Goal: Transaction & Acquisition: Subscribe to service/newsletter

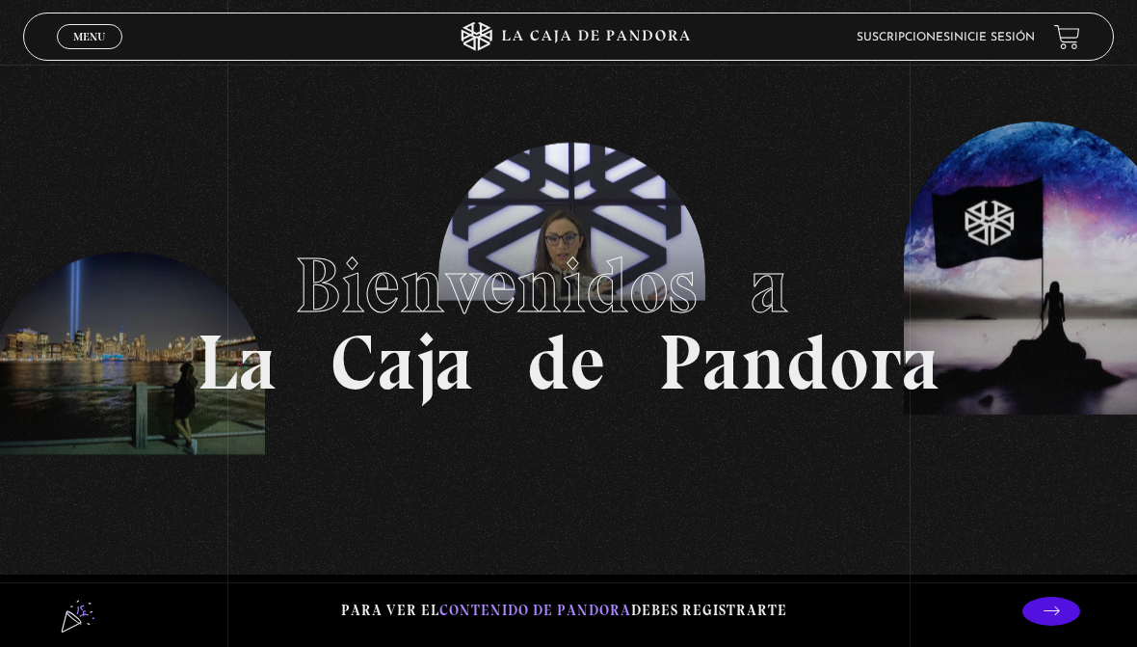
click at [67, 49] on link "Menu Cerrar" at bounding box center [90, 36] width 66 height 25
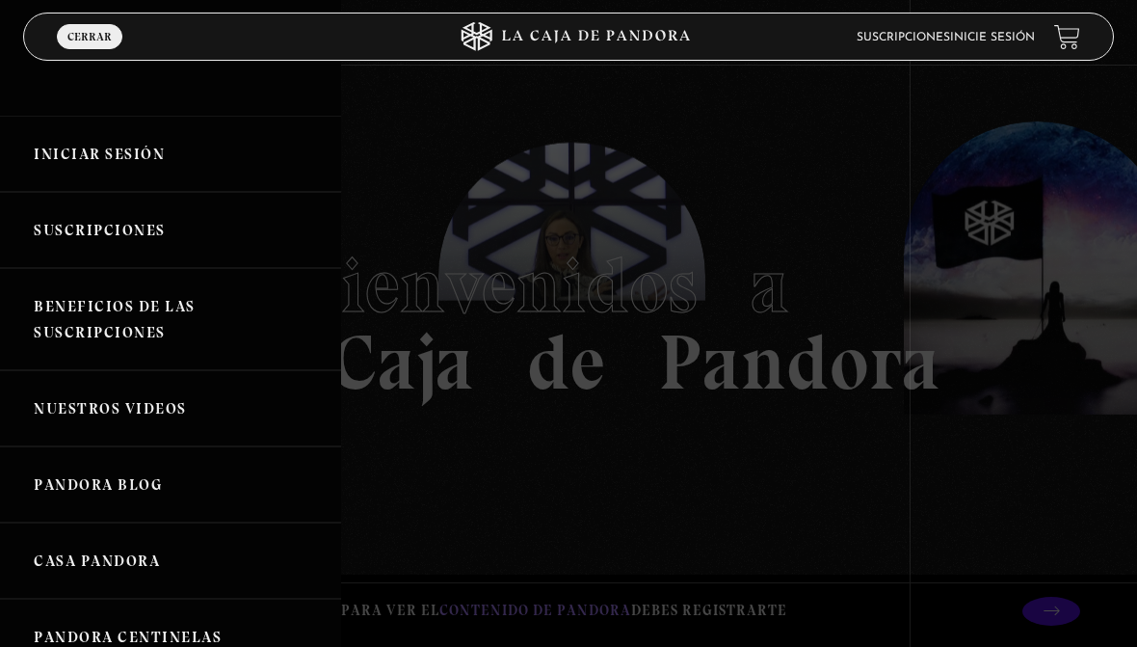
click at [51, 229] on link "Suscripciones" at bounding box center [170, 230] width 341 height 76
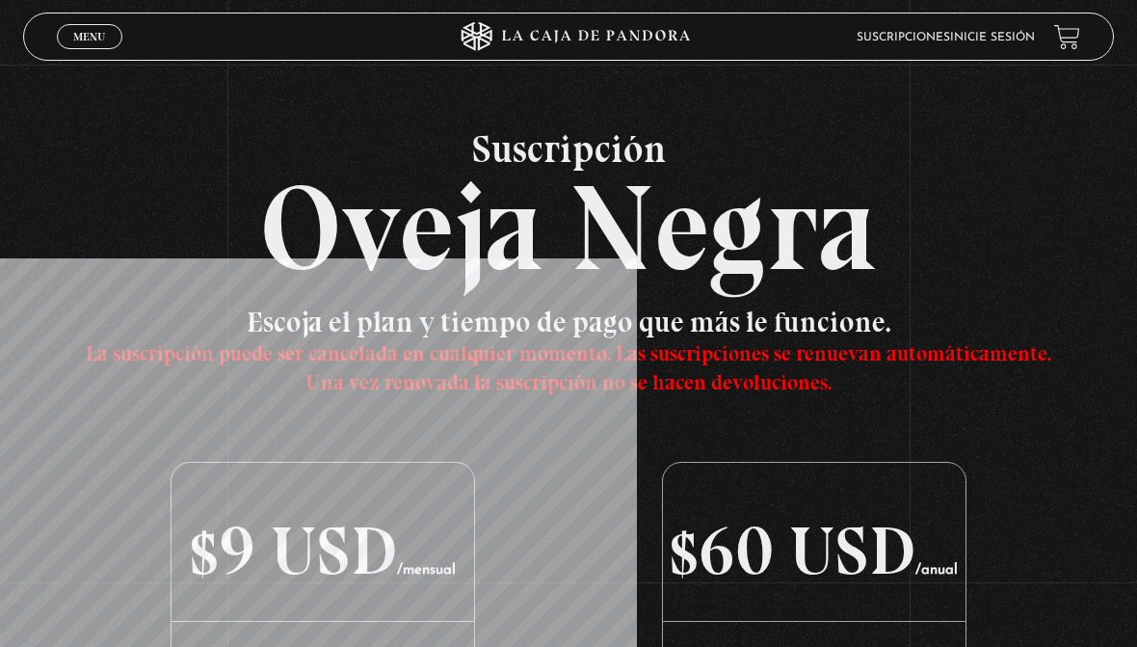
click at [74, 39] on span "Menu" at bounding box center [89, 37] width 32 height 12
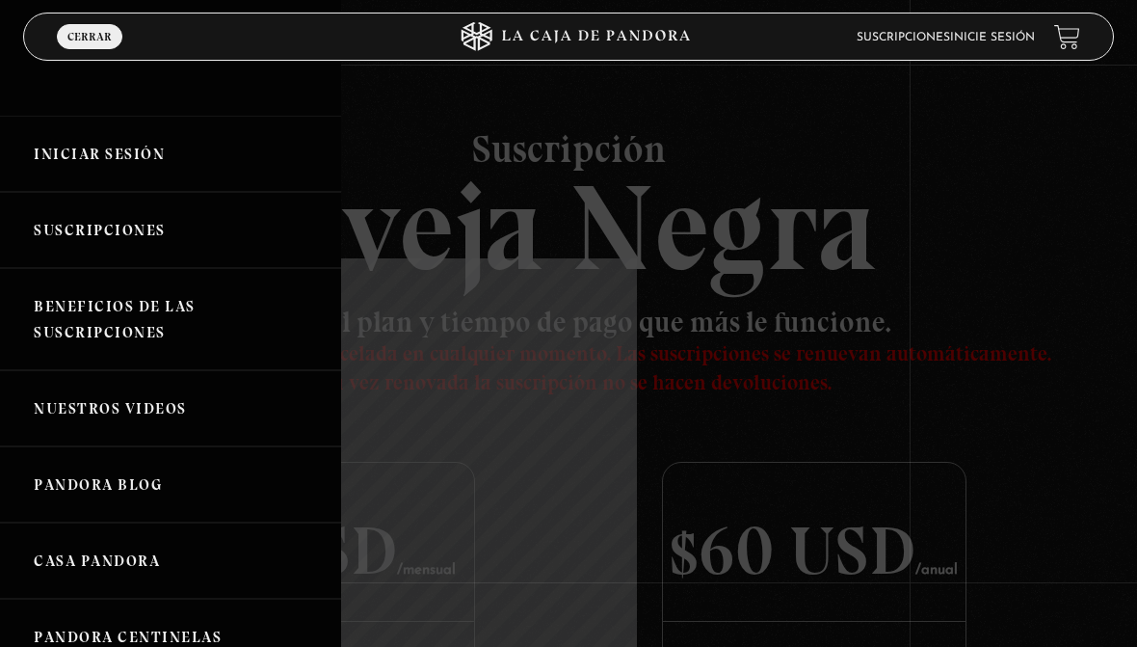
click at [93, 314] on link "Beneficios de las suscripciones" at bounding box center [170, 319] width 341 height 102
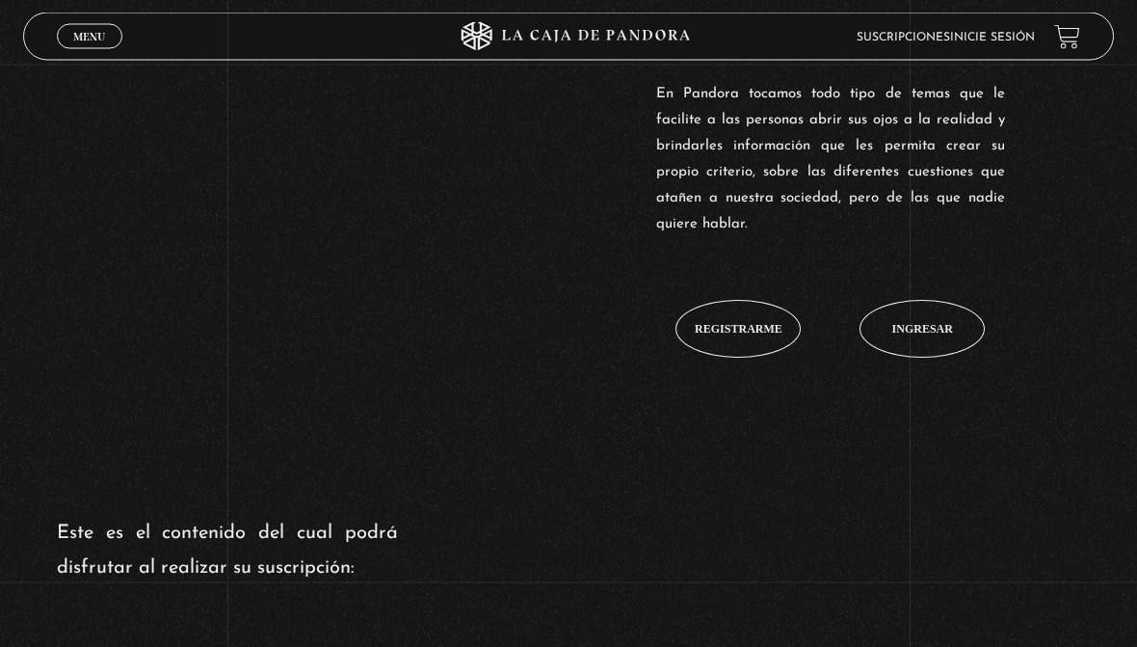
scroll to position [728, 0]
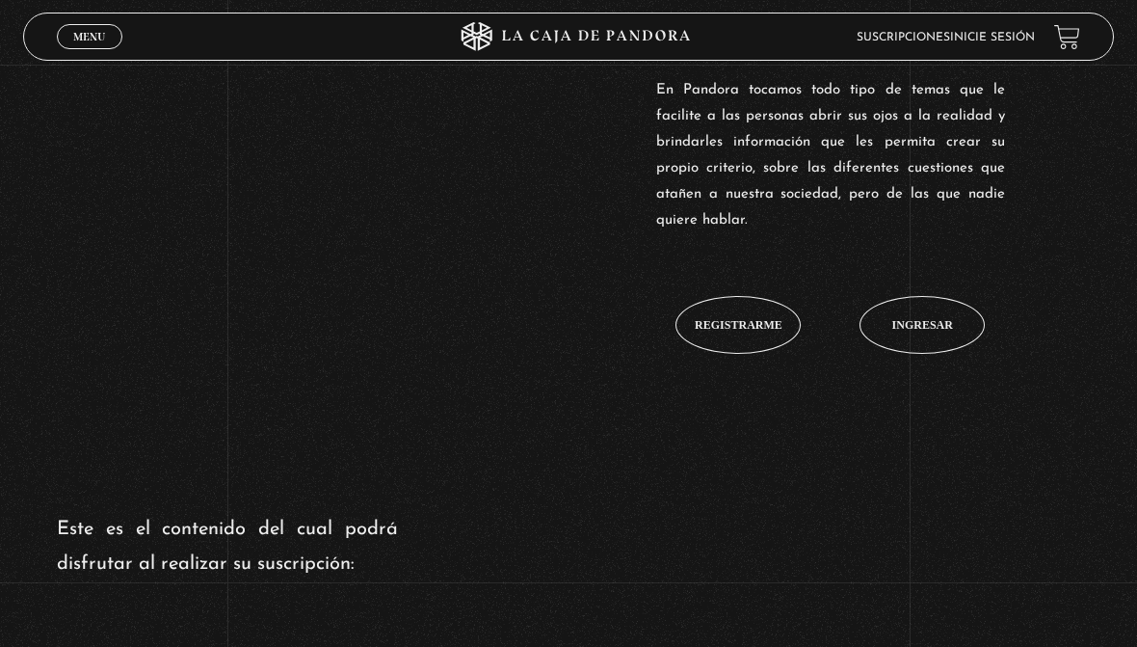
click at [73, 49] on link "Menu Cerrar" at bounding box center [90, 36] width 66 height 25
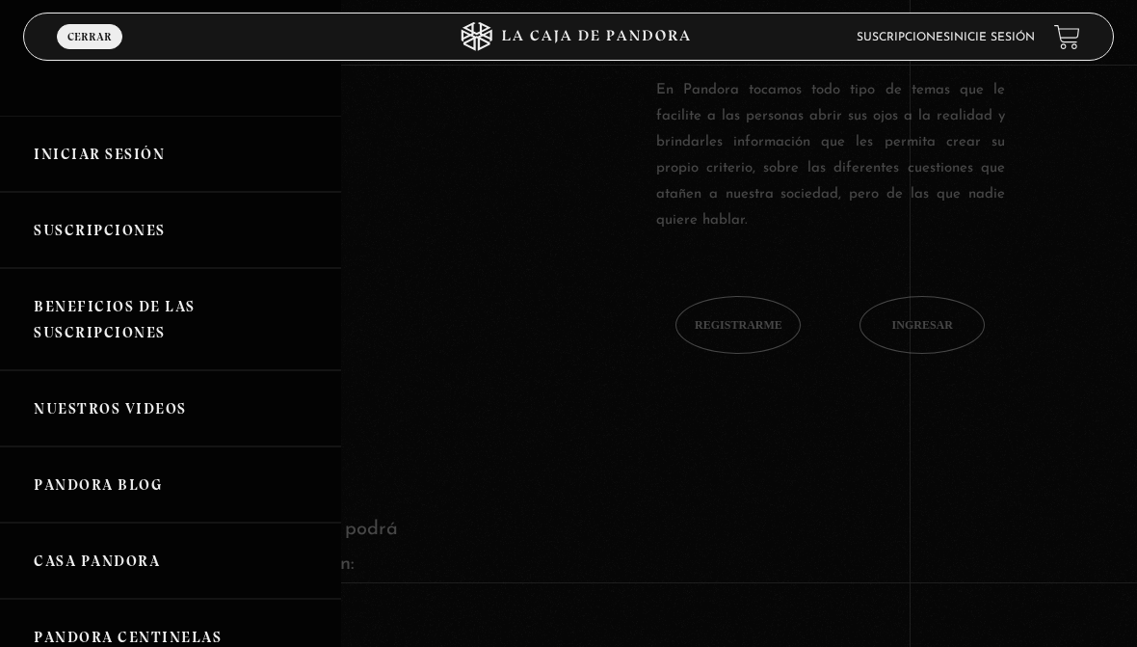
click at [75, 422] on link "Nuestros Videos" at bounding box center [170, 408] width 341 height 76
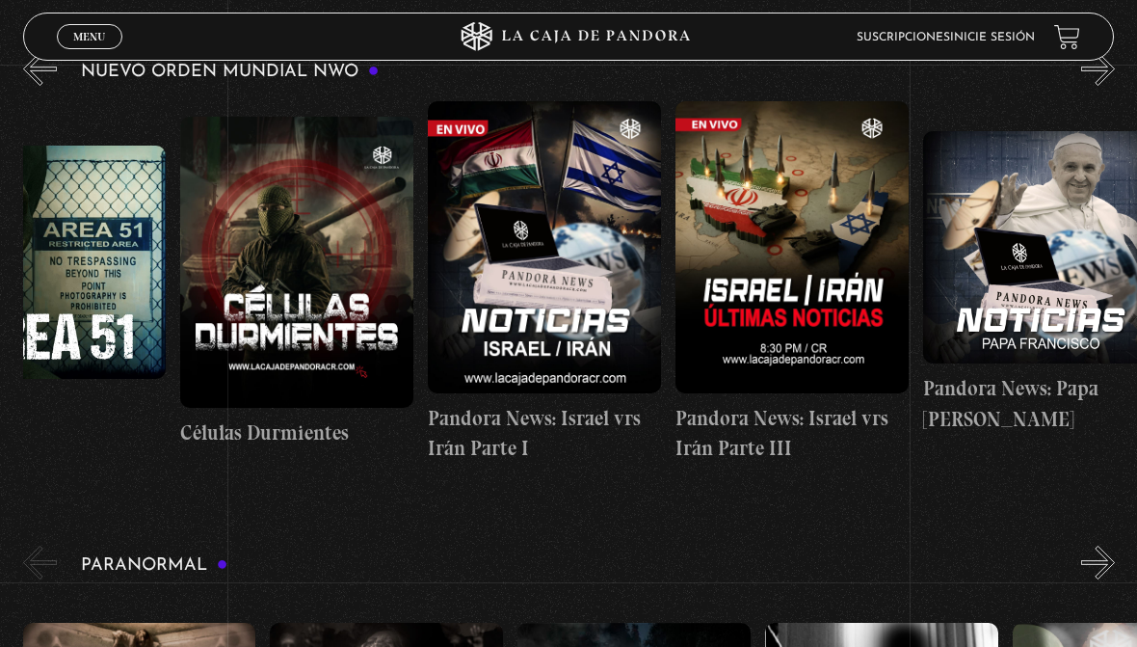
scroll to position [0, 367]
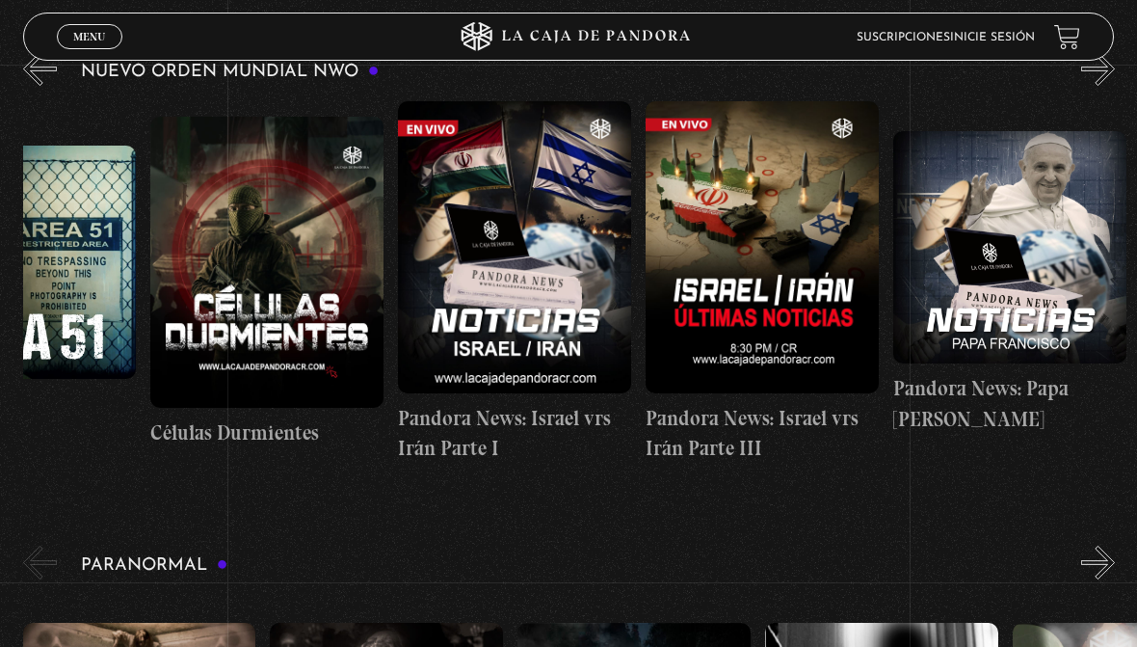
click at [520, 298] on figure at bounding box center [514, 246] width 233 height 291
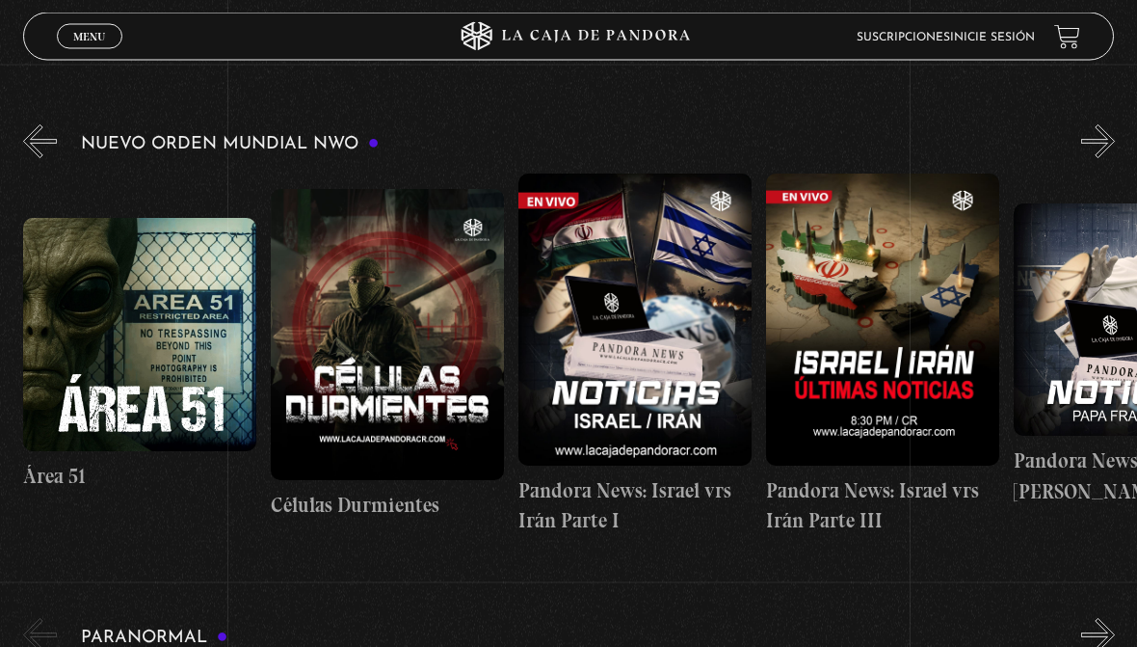
scroll to position [0, 0]
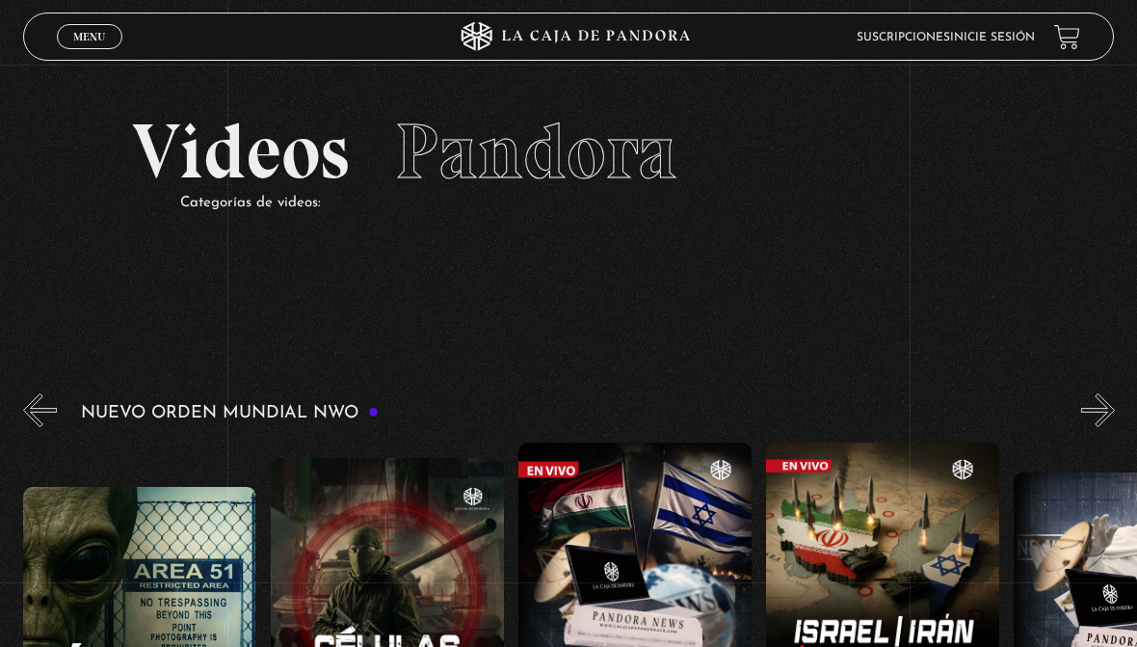
click at [88, 36] on span "Menu" at bounding box center [89, 37] width 32 height 12
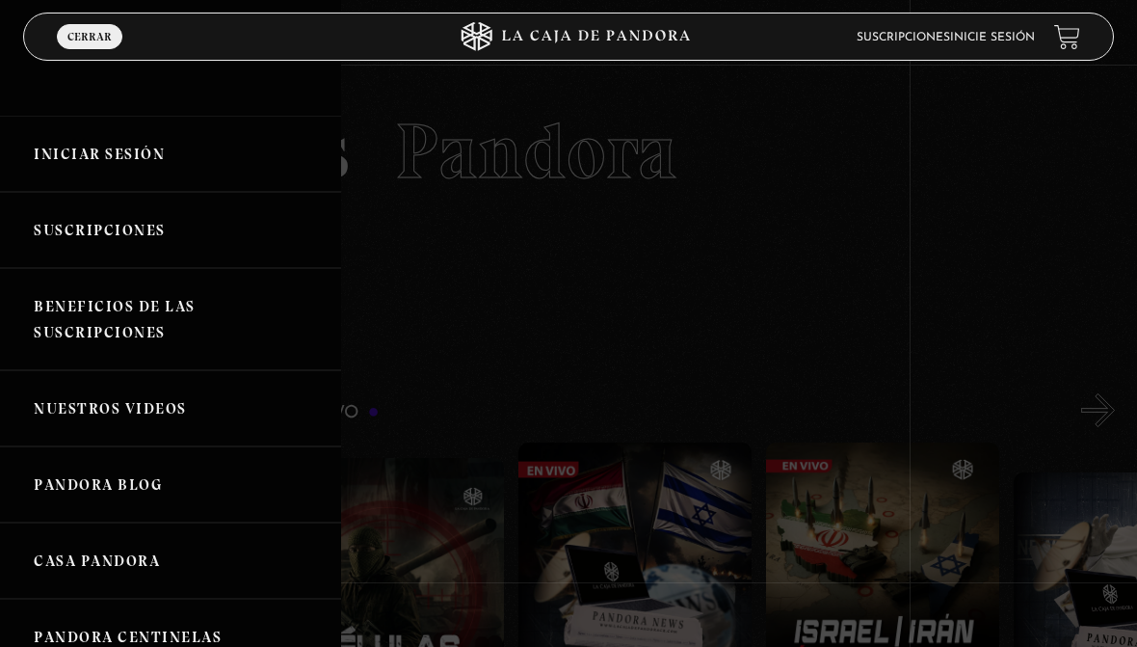
click at [70, 321] on link "Beneficios de las suscripciones" at bounding box center [170, 319] width 341 height 102
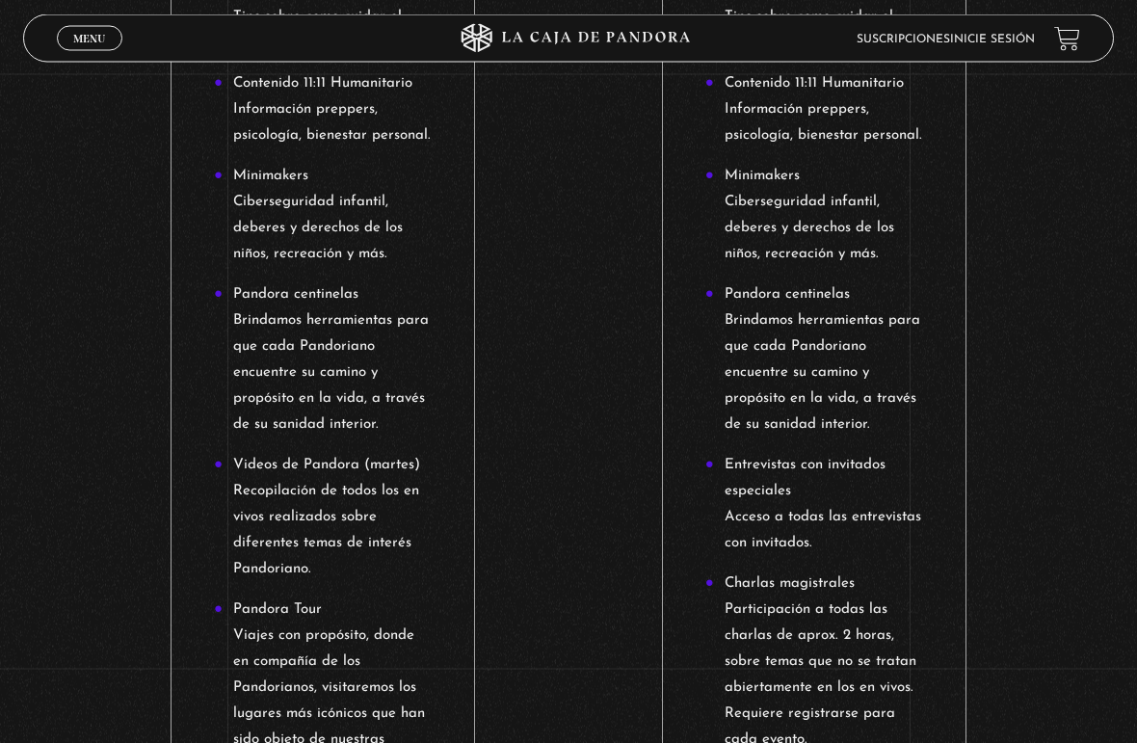
scroll to position [4025, 0]
click at [1062, 22] on header "Menu Cerrar Suscripciones Inicie sesión" at bounding box center [569, 38] width 1092 height 48
click at [1064, 40] on link at bounding box center [1067, 39] width 26 height 26
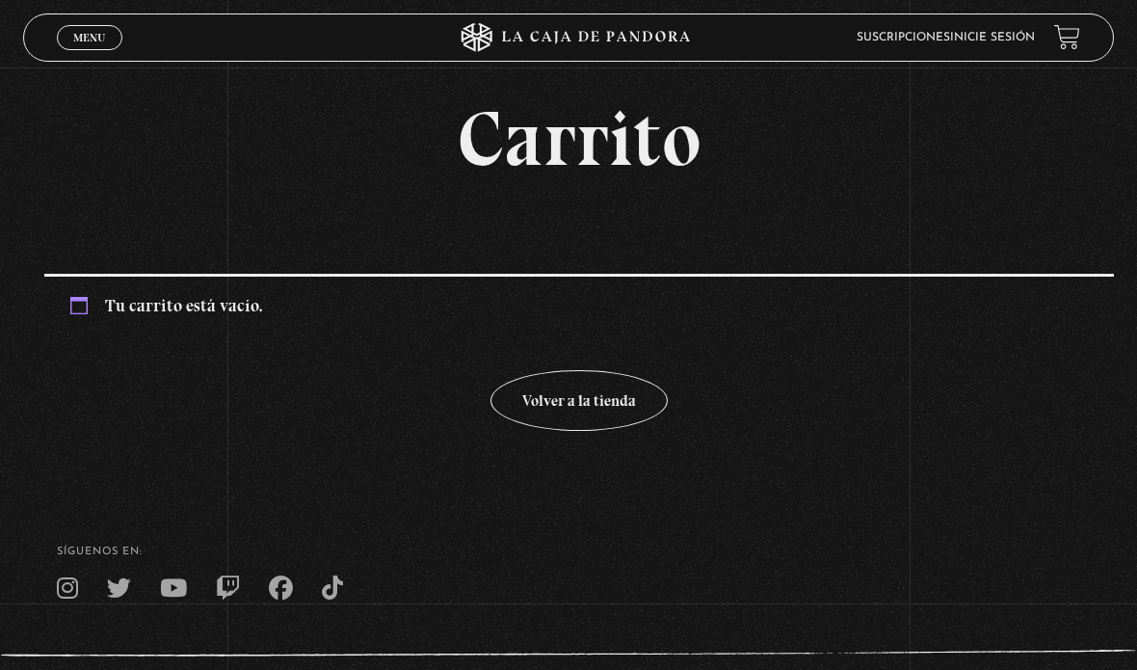
click at [583, 406] on link "Volver a la tienda" at bounding box center [579, 400] width 177 height 61
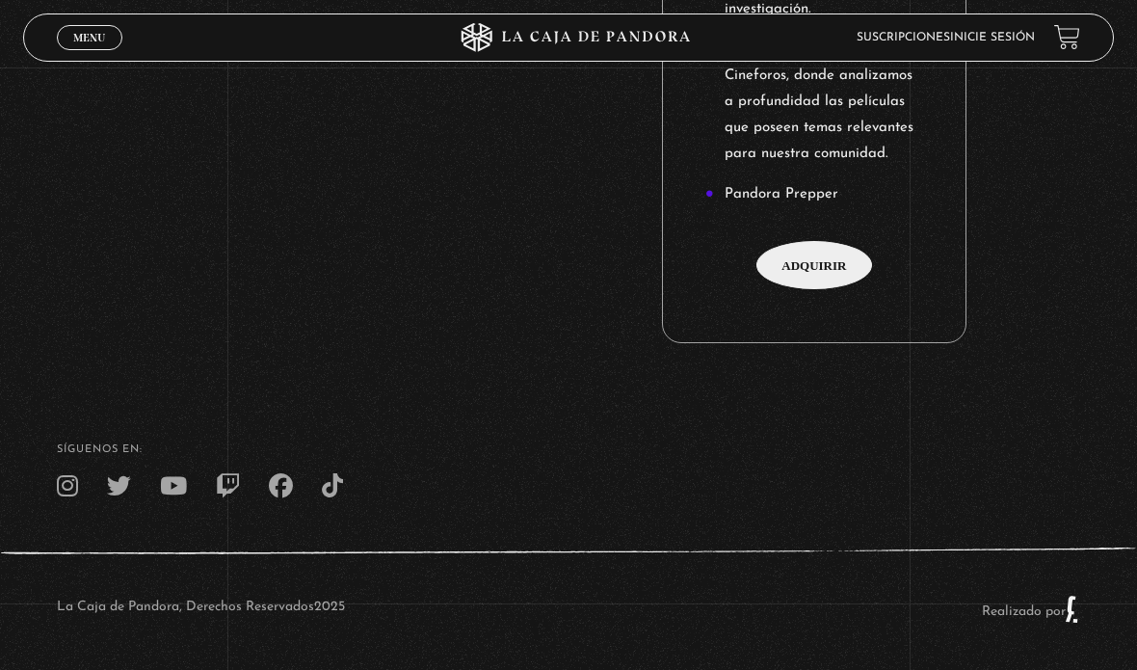
scroll to position [2520, 0]
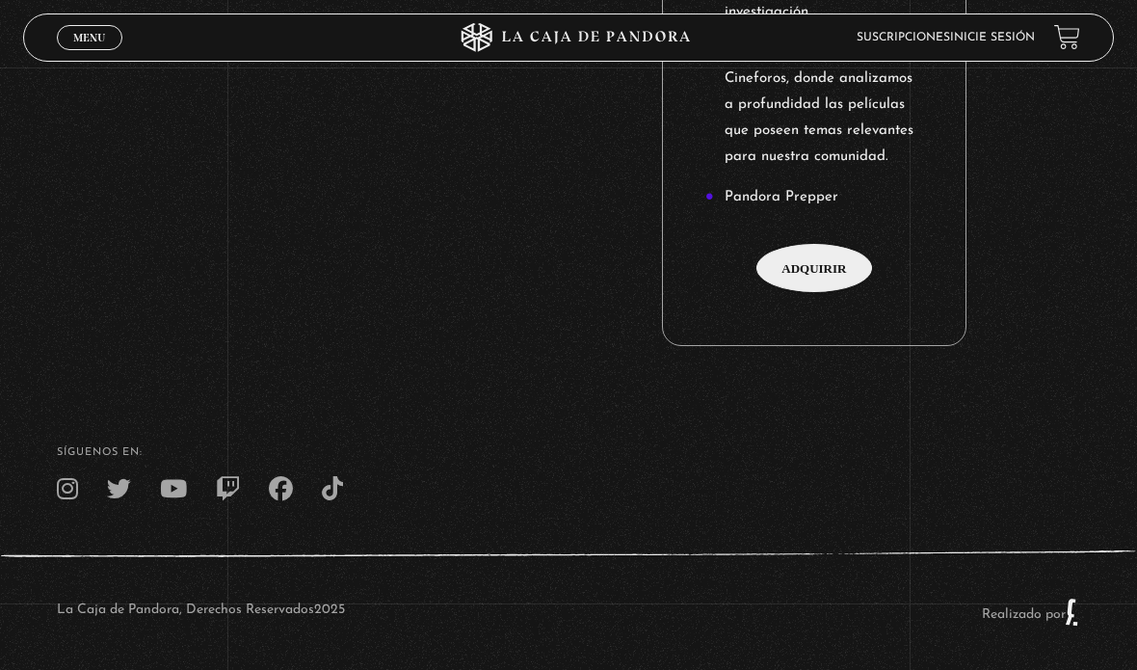
click at [828, 274] on span "Adquirir" at bounding box center [815, 268] width 116 height 48
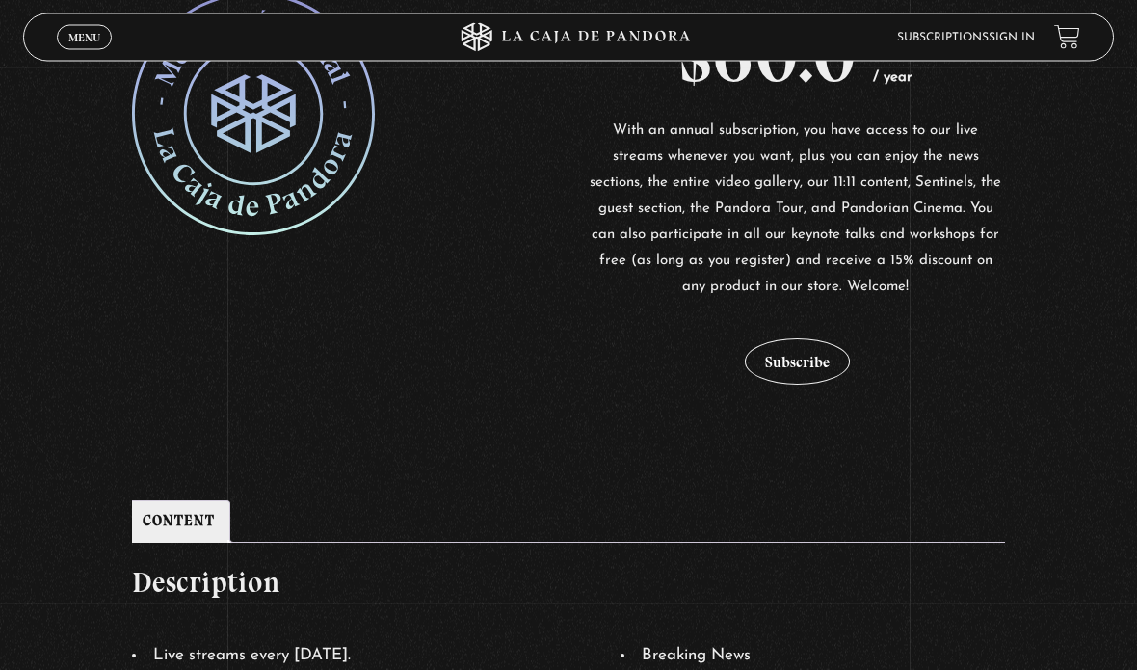
scroll to position [469, 0]
click at [824, 350] on button "Subscribe" at bounding box center [797, 361] width 105 height 46
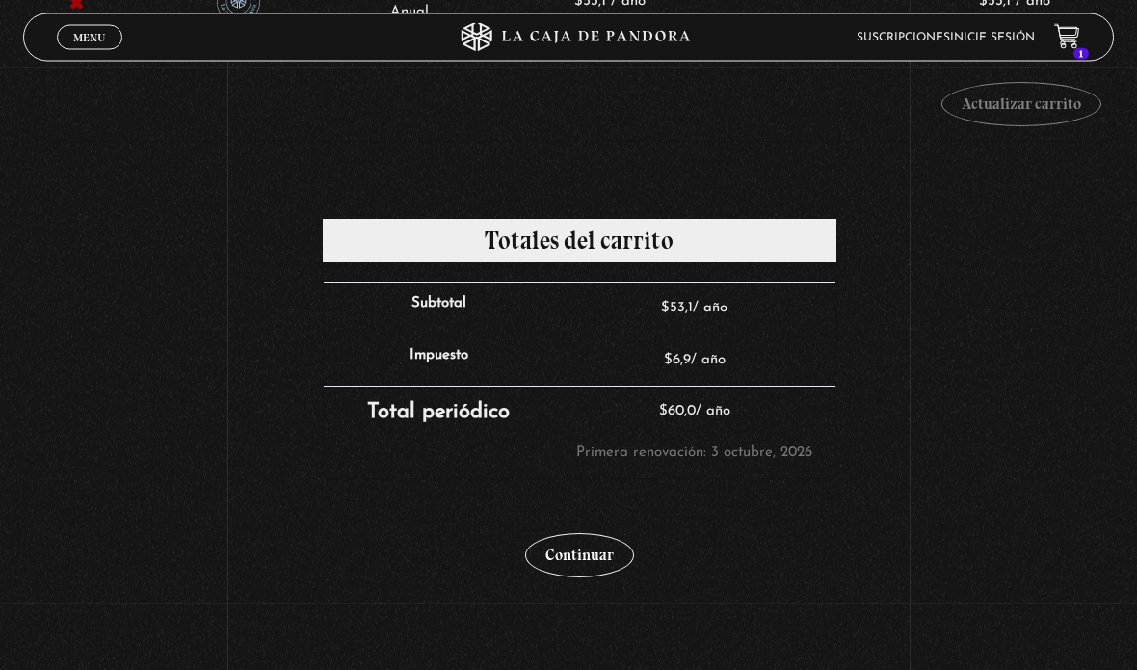
scroll to position [456, 0]
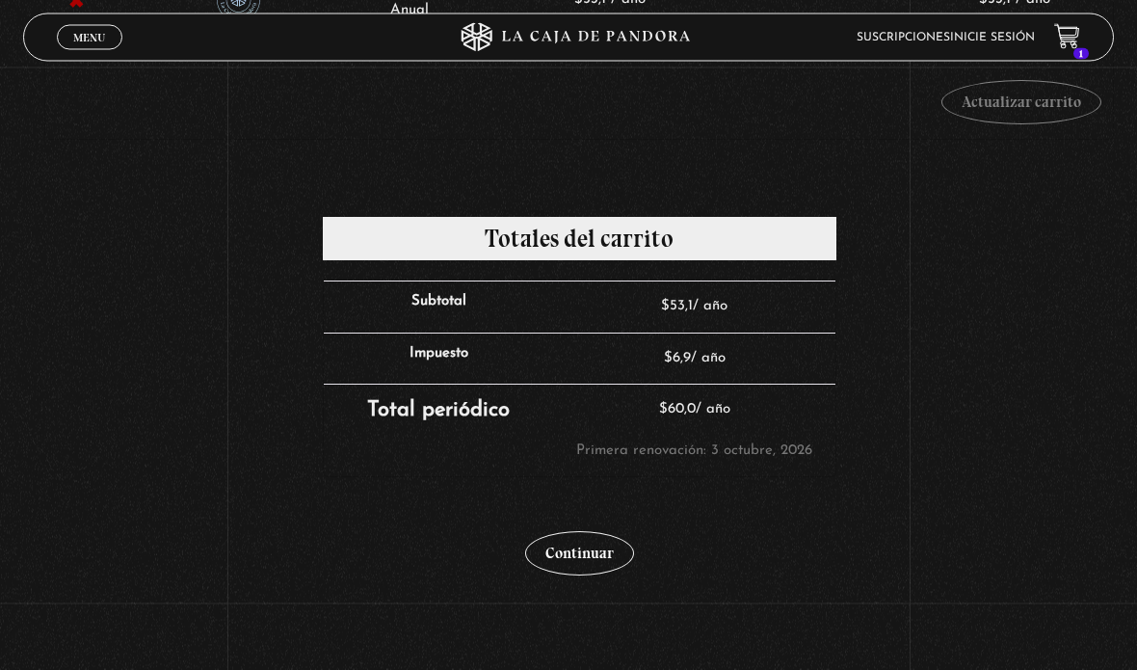
click at [626, 555] on link "Continuar" at bounding box center [579, 554] width 109 height 44
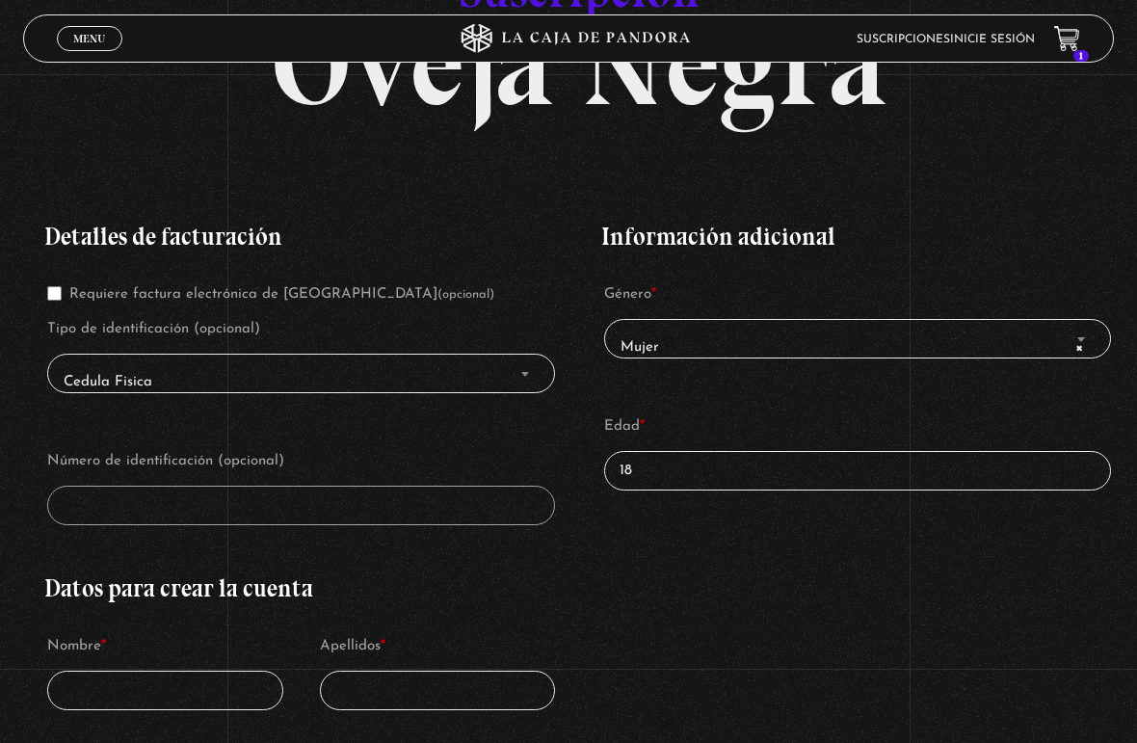
scroll to position [183, 0]
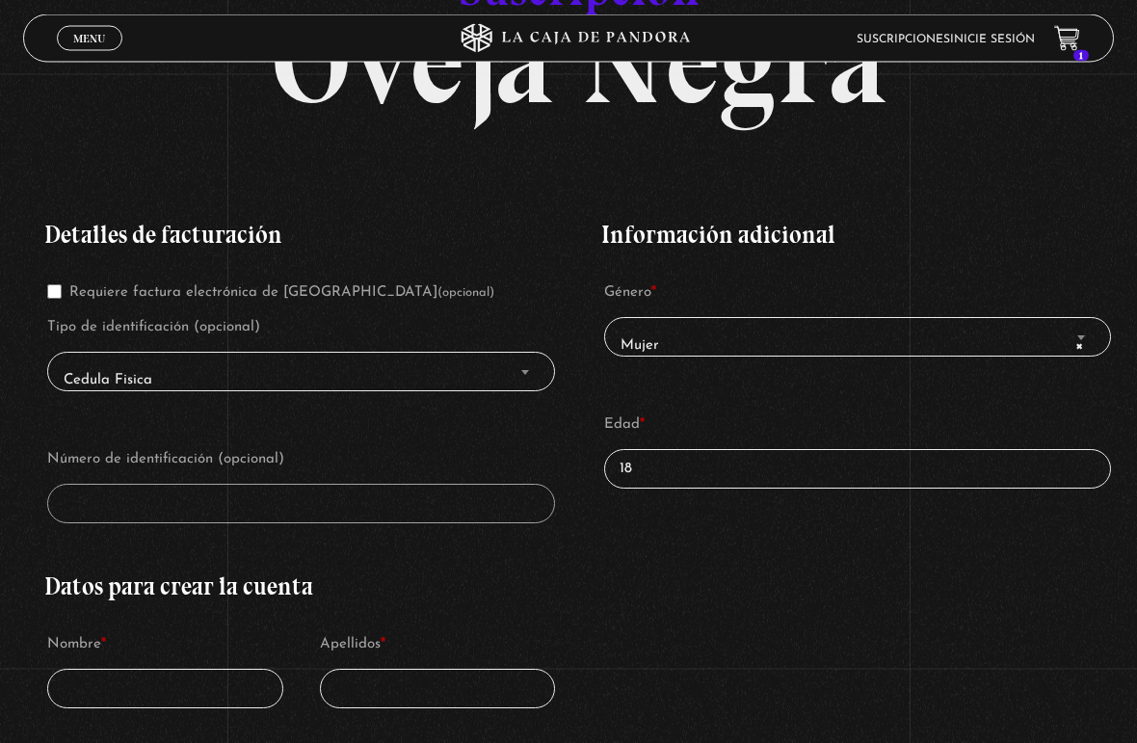
click at [92, 373] on span "Cedula Fisica" at bounding box center [301, 381] width 491 height 41
click at [86, 365] on span "Cedula Fisica" at bounding box center [301, 381] width 491 height 41
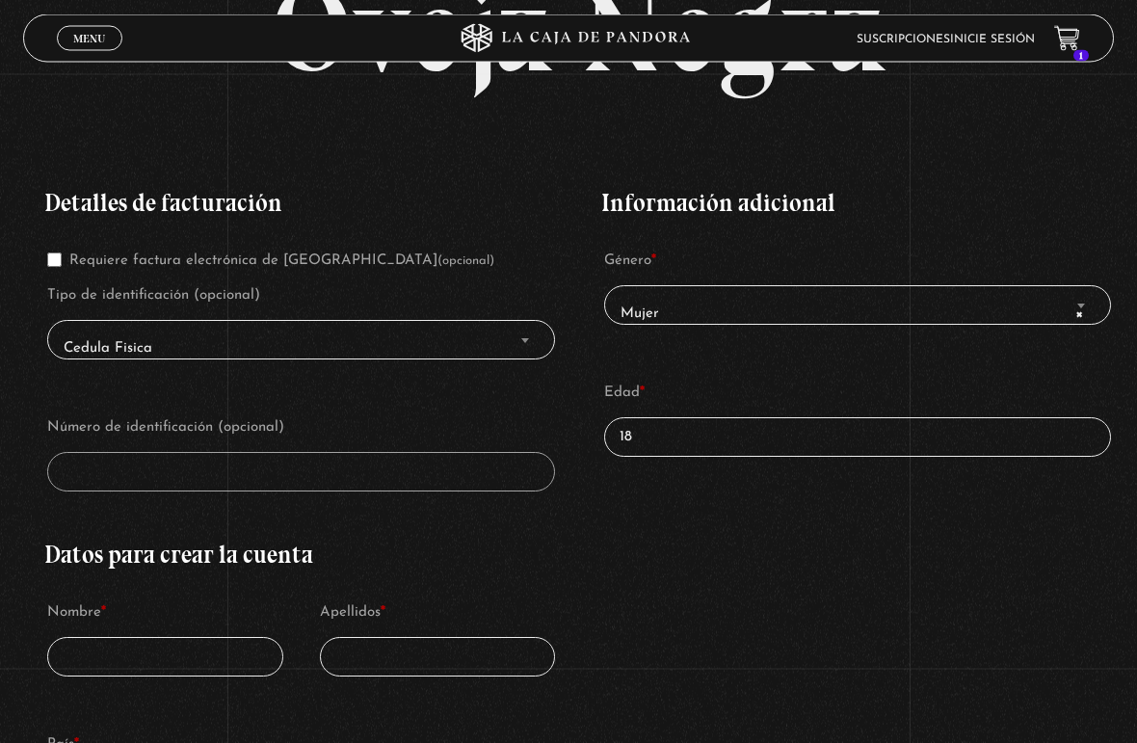
scroll to position [216, 0]
click at [480, 360] on span "Cedula Fisica" at bounding box center [301, 349] width 491 height 41
click at [494, 340] on span "Cedula Fisica" at bounding box center [301, 349] width 491 height 41
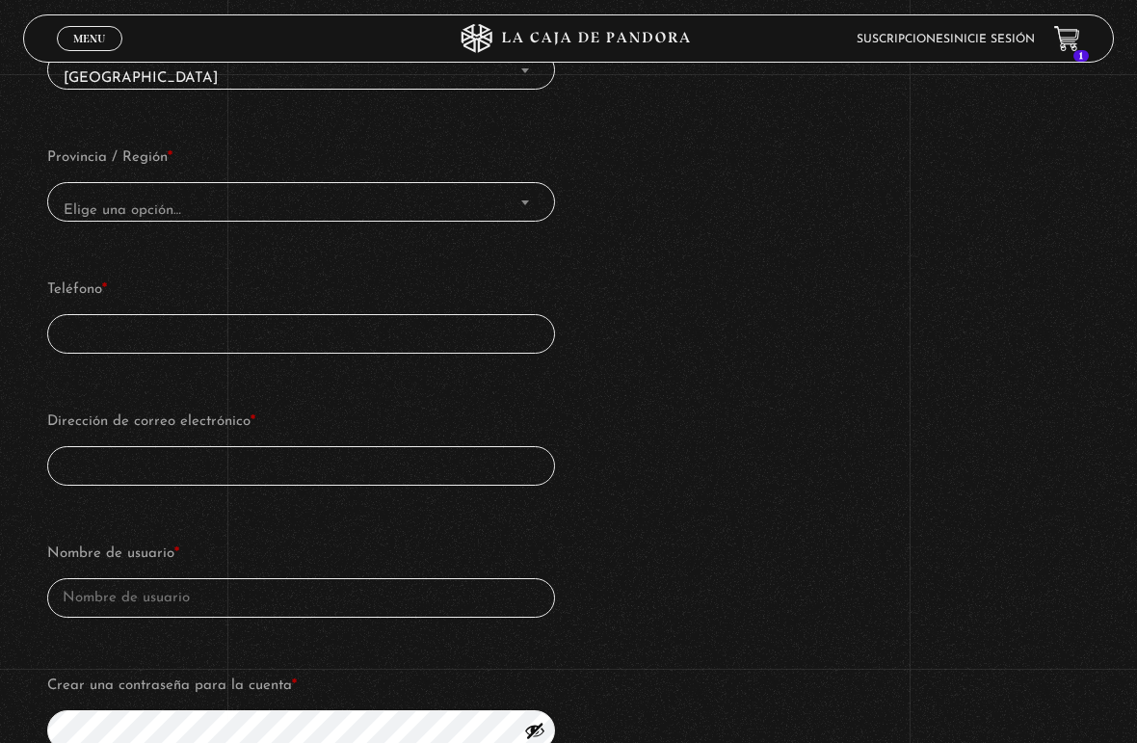
scroll to position [937, 0]
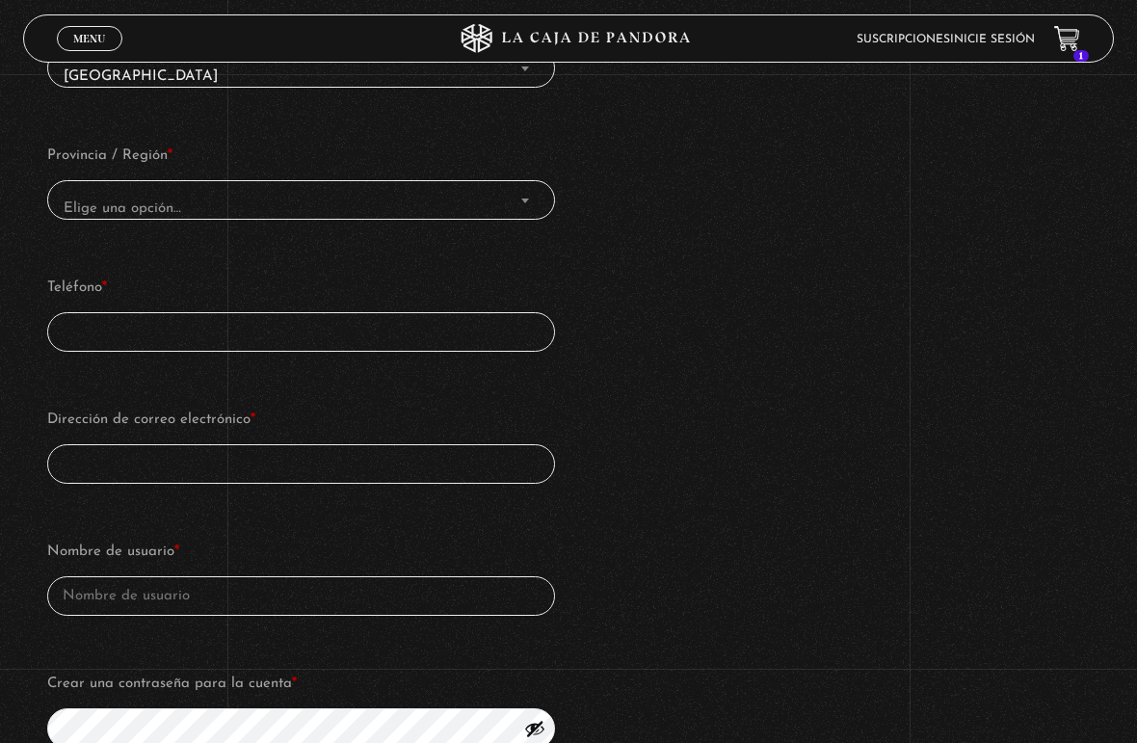
click at [81, 462] on input "Dirección de correo electrónico *" at bounding box center [301, 464] width 508 height 40
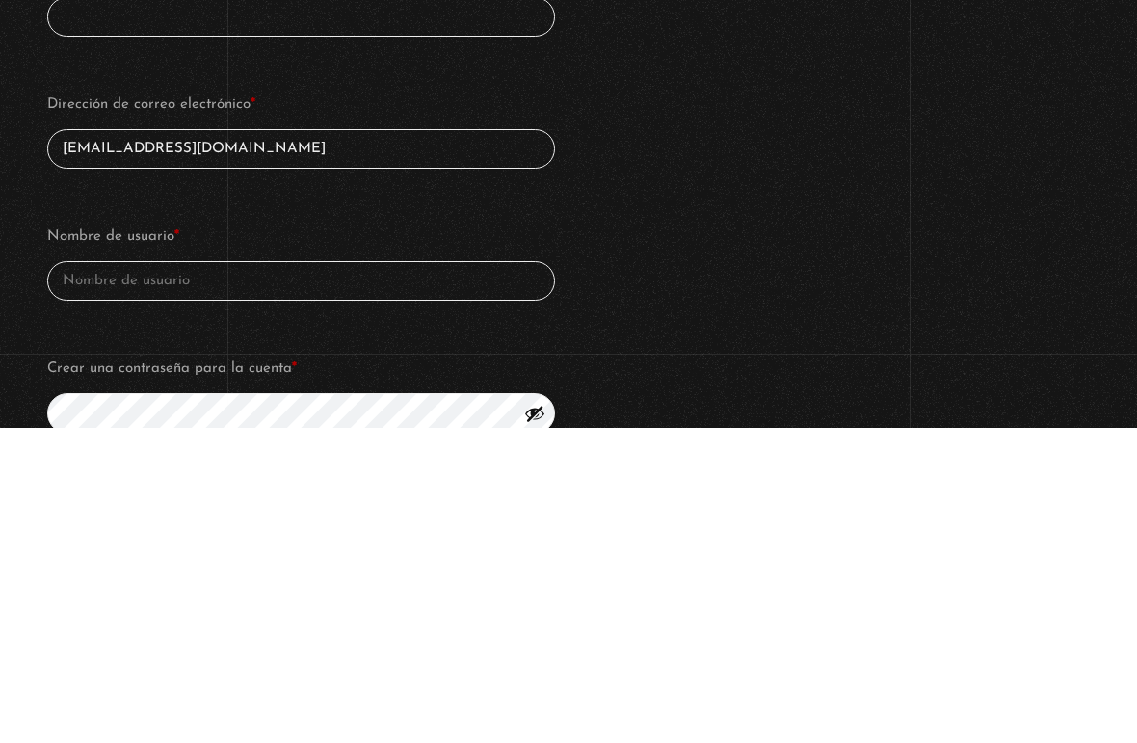
type input "kapasa0492@gmail.com"
click at [90, 576] on input "Nombre de usuario *" at bounding box center [301, 596] width 508 height 40
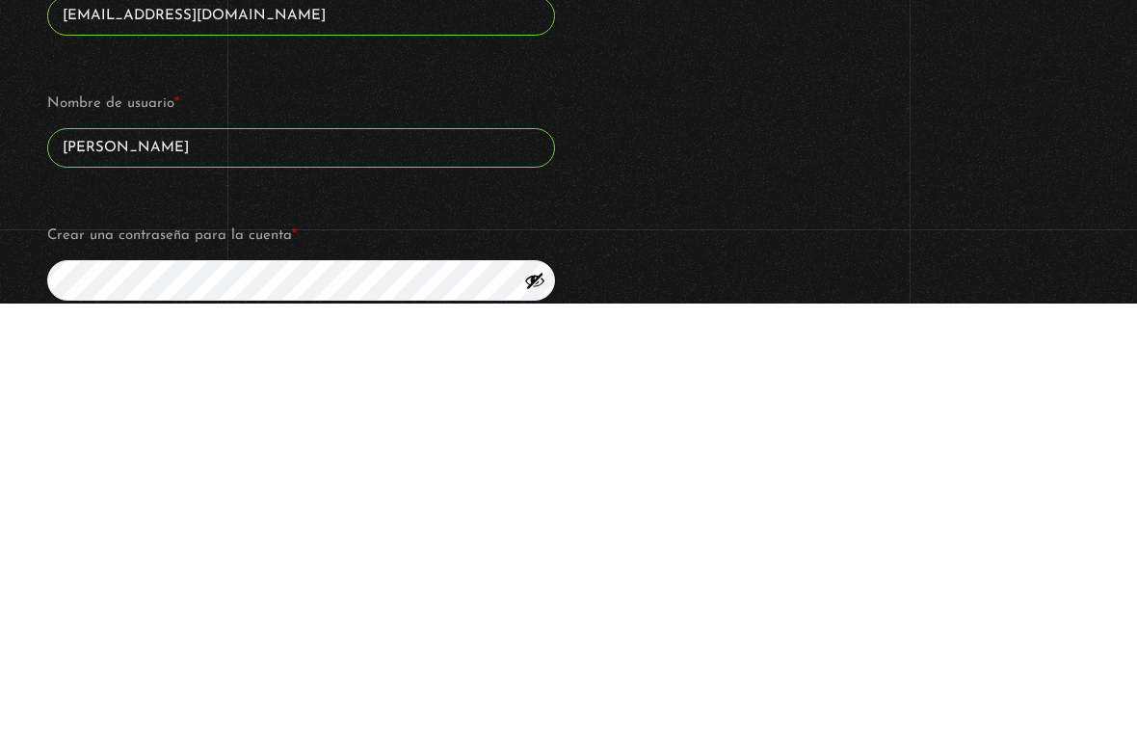
scroll to position [1079, 0]
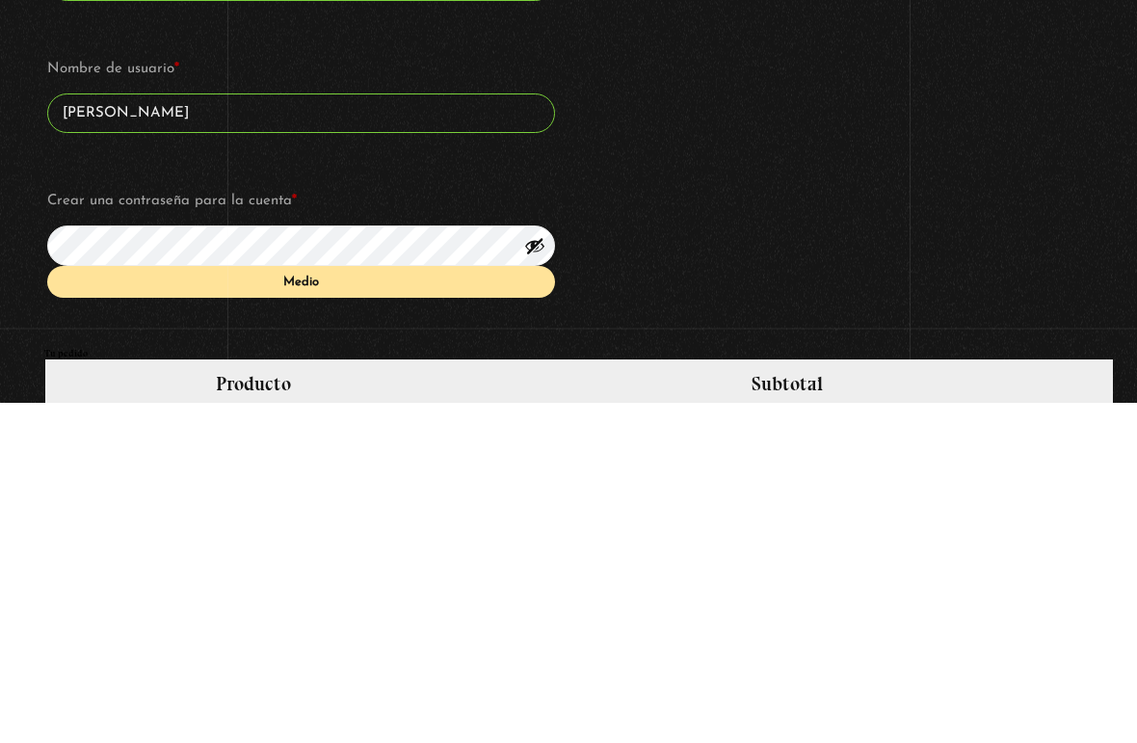
click at [413, 435] on input "Karine Astua" at bounding box center [301, 455] width 508 height 40
click at [410, 435] on input "Karine Astua" at bounding box center [301, 455] width 508 height 40
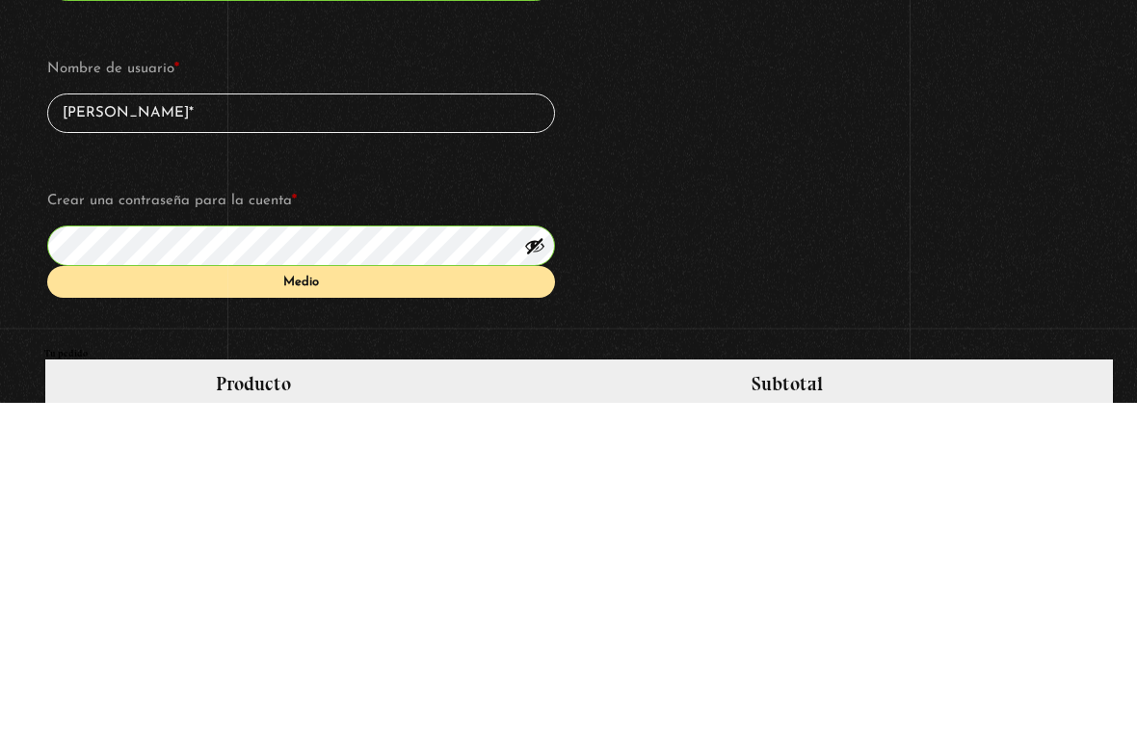
type input "Karine Astua"
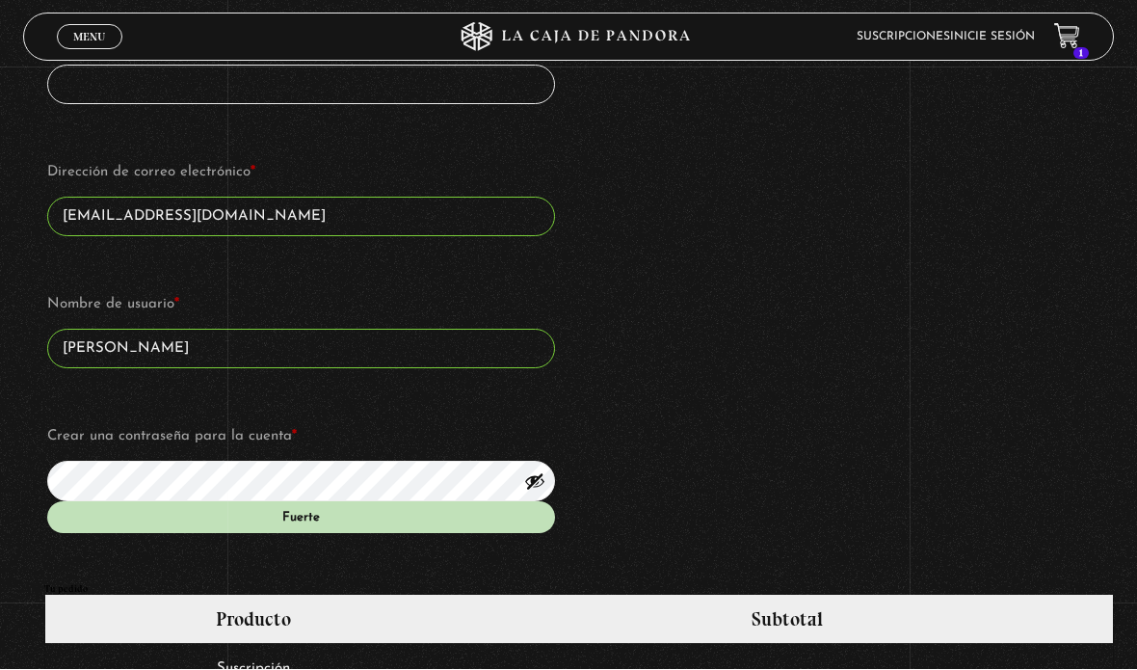
scroll to position [1111, 0]
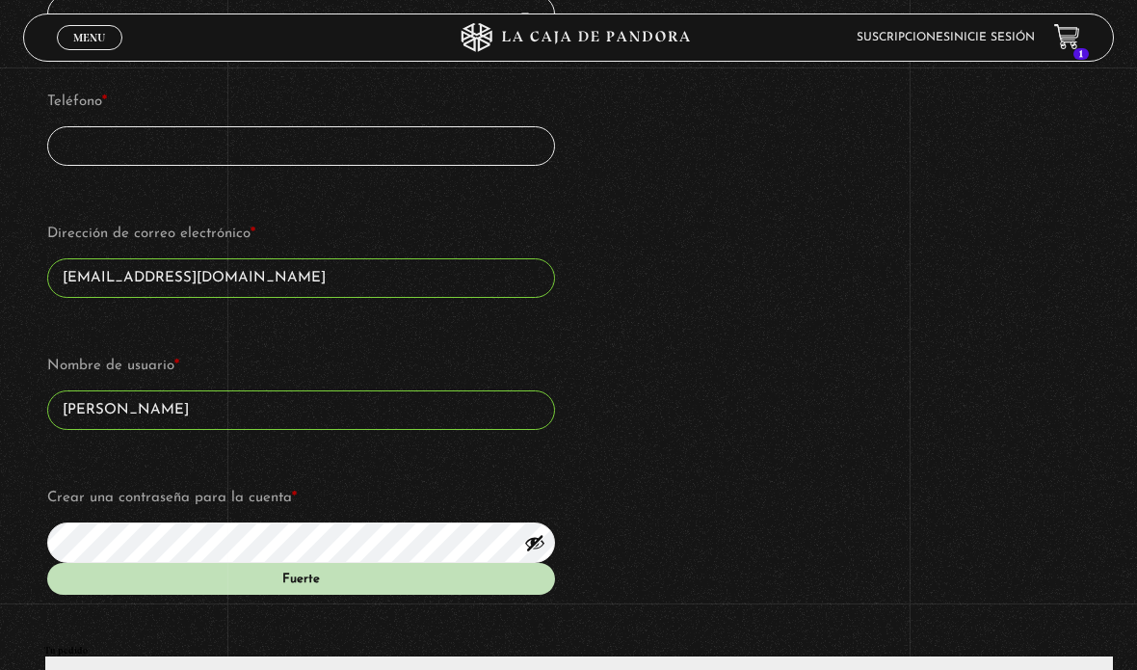
click at [484, 145] on input "Teléfono *" at bounding box center [301, 146] width 508 height 40
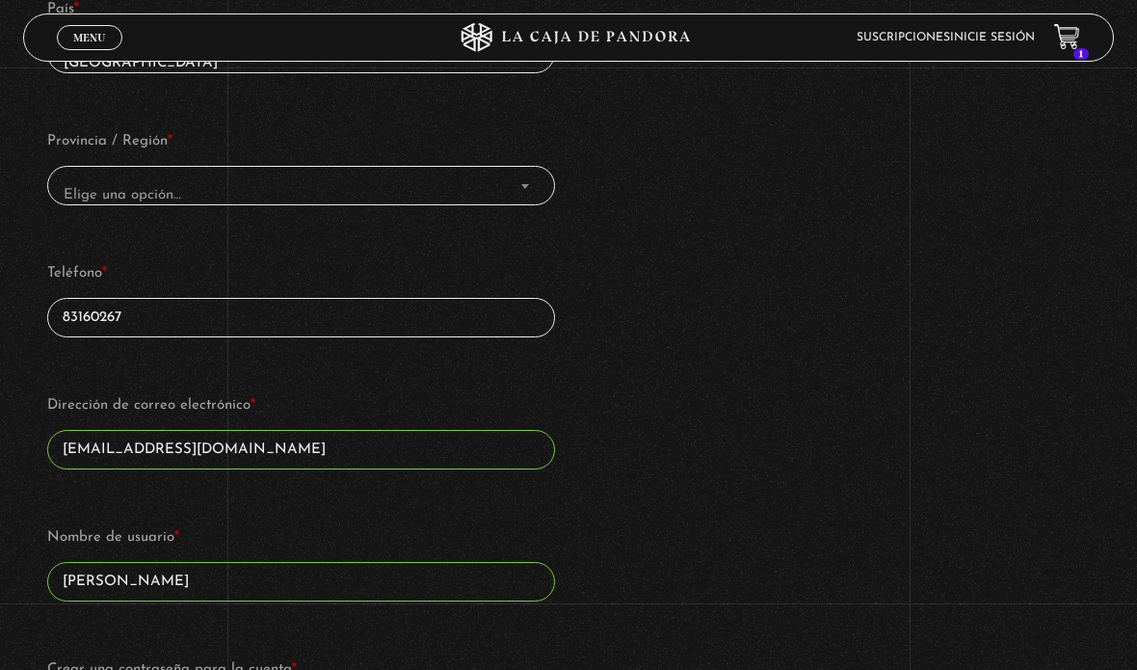
scroll to position [938, 0]
type input "83160267"
click at [526, 206] on span "Elige una opción…" at bounding box center [301, 196] width 491 height 41
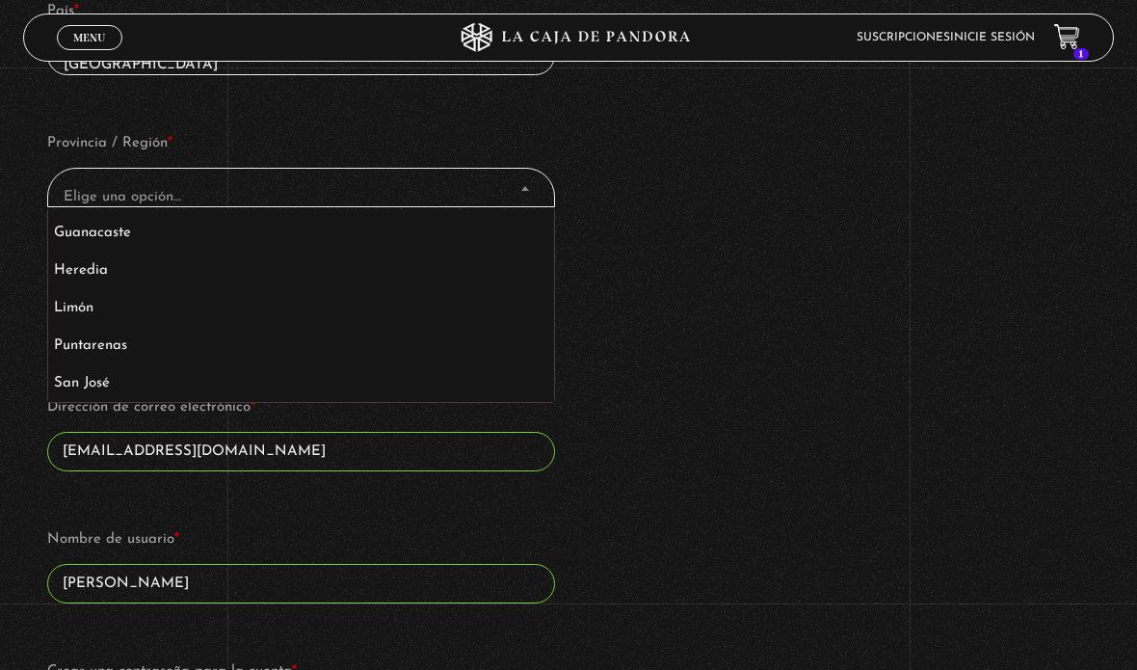
scroll to position [70, 0]
select select "CR-SJ"
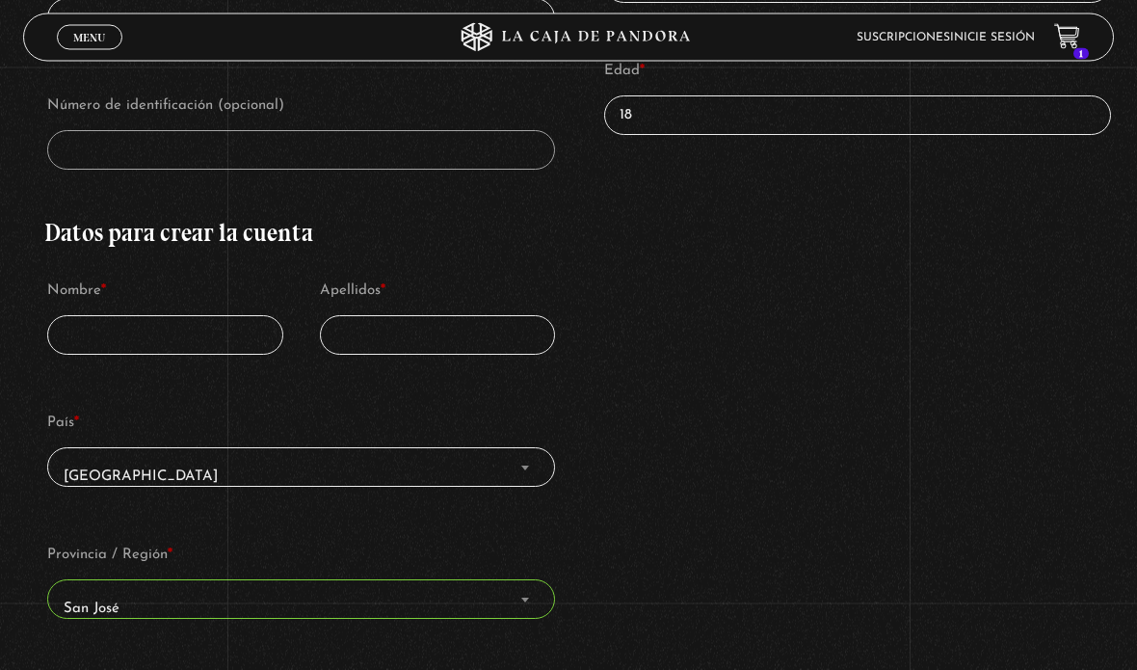
click at [247, 337] on input "Nombre *" at bounding box center [164, 336] width 235 height 40
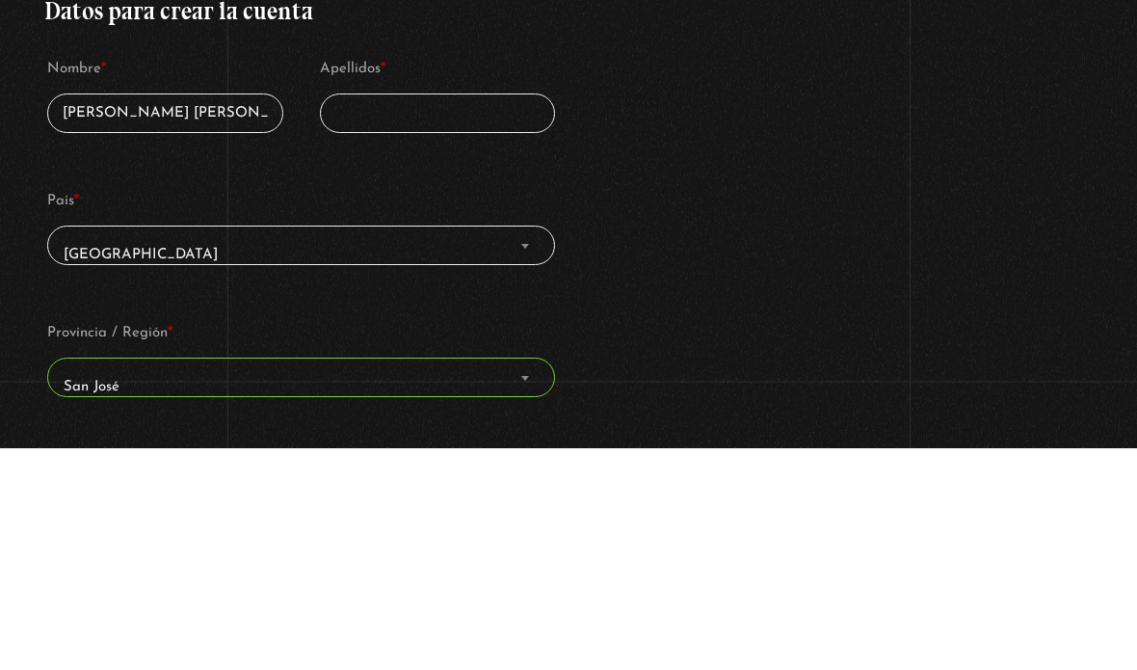
type input "Karine Pamela"
click at [485, 316] on input "Apellidos *" at bounding box center [437, 336] width 235 height 40
type input "Sanchez Astua"
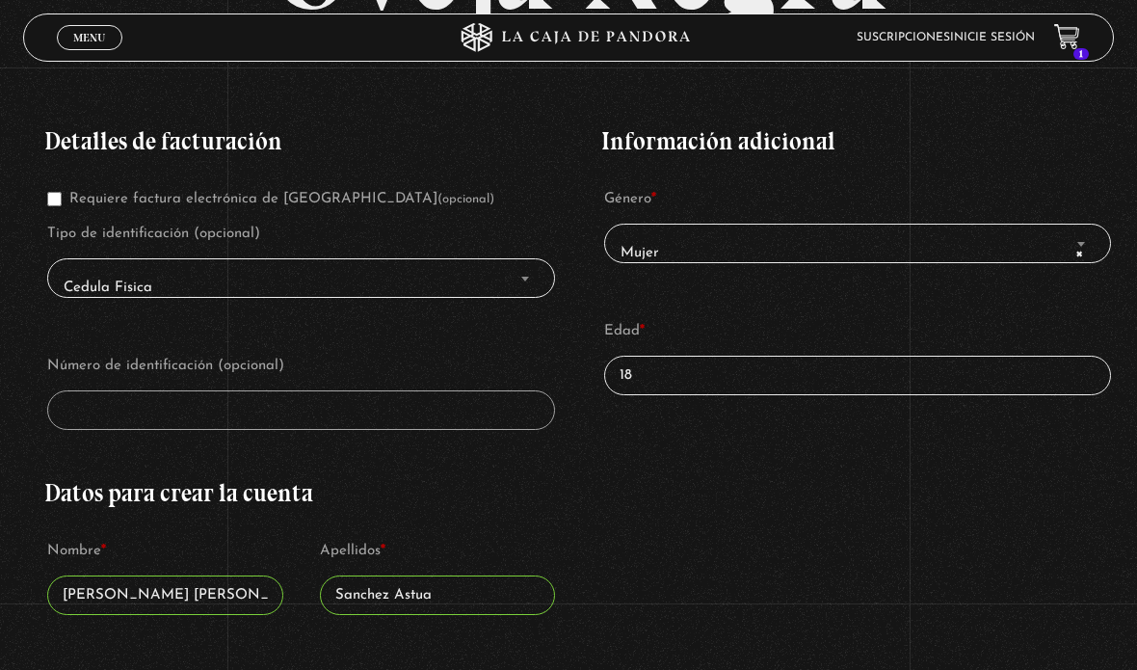
scroll to position [265, 0]
click at [54, 206] on input "Requiere factura electrónica de Costa Rica (opcional)" at bounding box center [54, 200] width 14 height 14
checkbox input "true"
click at [888, 387] on input "18" at bounding box center [858, 377] width 508 height 40
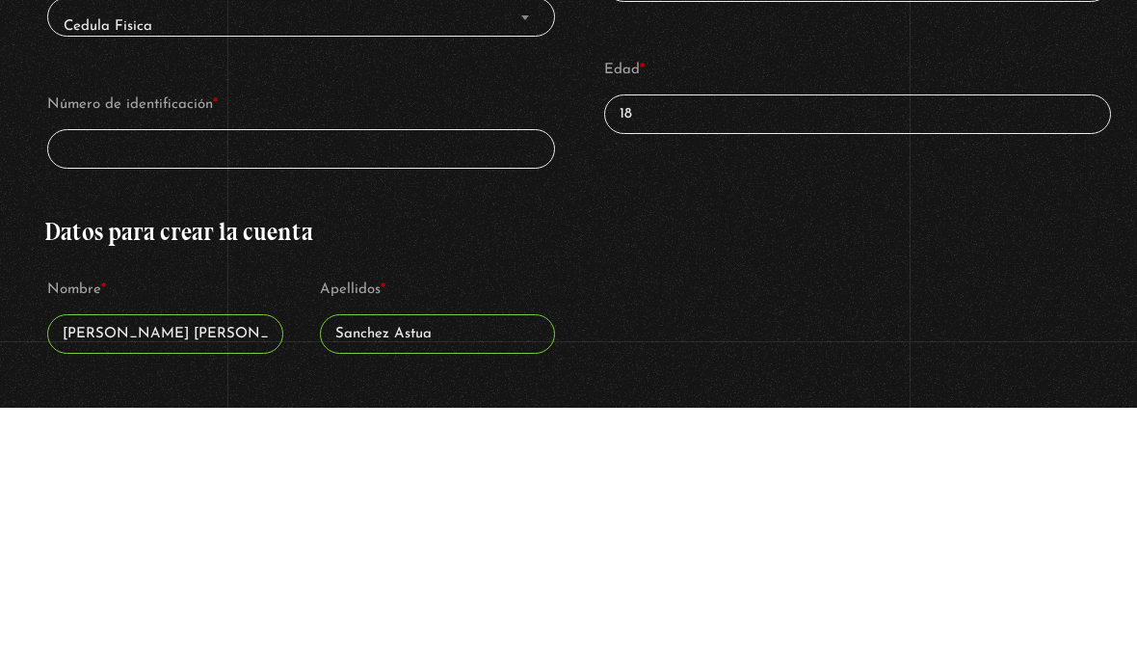
type input "1"
type input "33"
click at [351, 391] on input "Número de identificación *" at bounding box center [301, 411] width 508 height 40
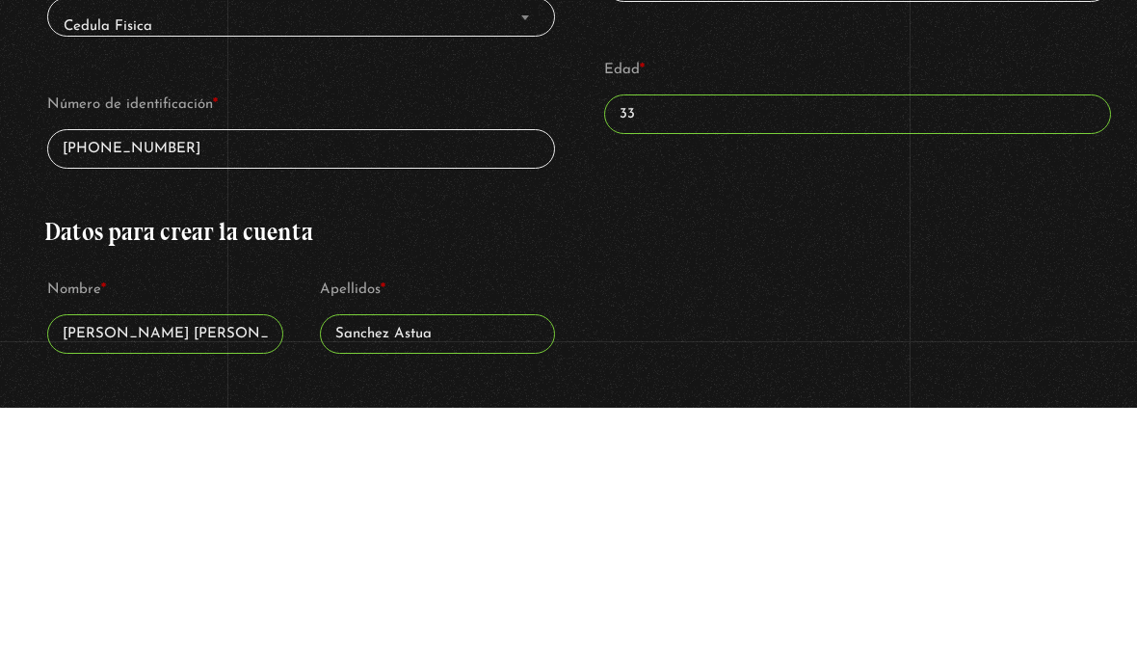
type input "1-1507-0163"
click at [971, 185] on div "Información adicional Género * Mujer Hombre × Mujer Edad * 33" at bounding box center [858, 274] width 514 height 346
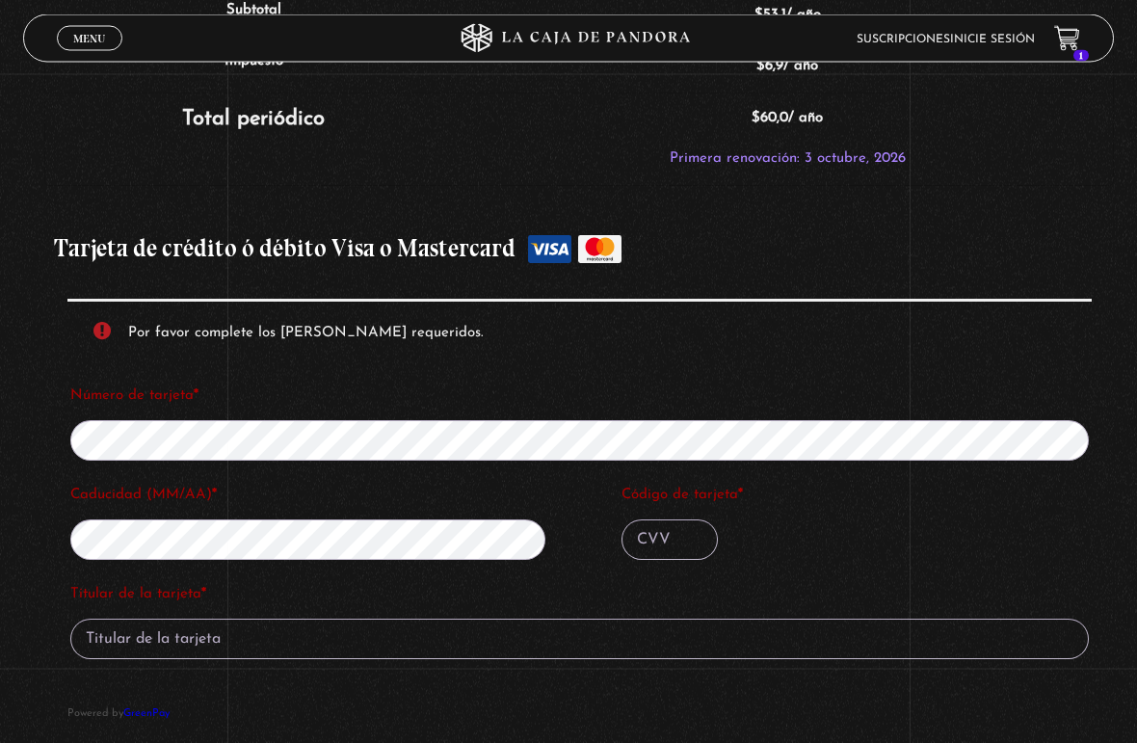
scroll to position [1915, 0]
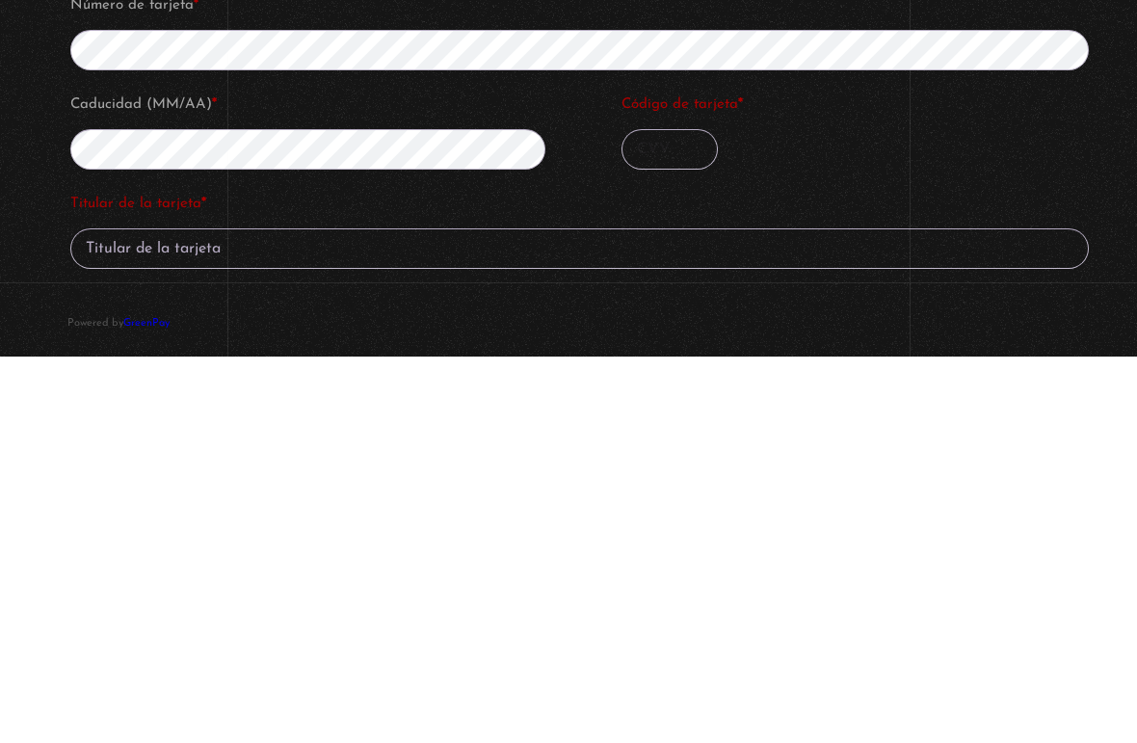
click at [651, 516] on input "Código de tarjeta *" at bounding box center [670, 536] width 96 height 40
type input "842"
click at [118, 576] on label "Titular de la tarjeta *" at bounding box center [579, 590] width 1019 height 29
click at [118, 615] on input "Titular de la tarjeta *" at bounding box center [579, 635] width 1019 height 40
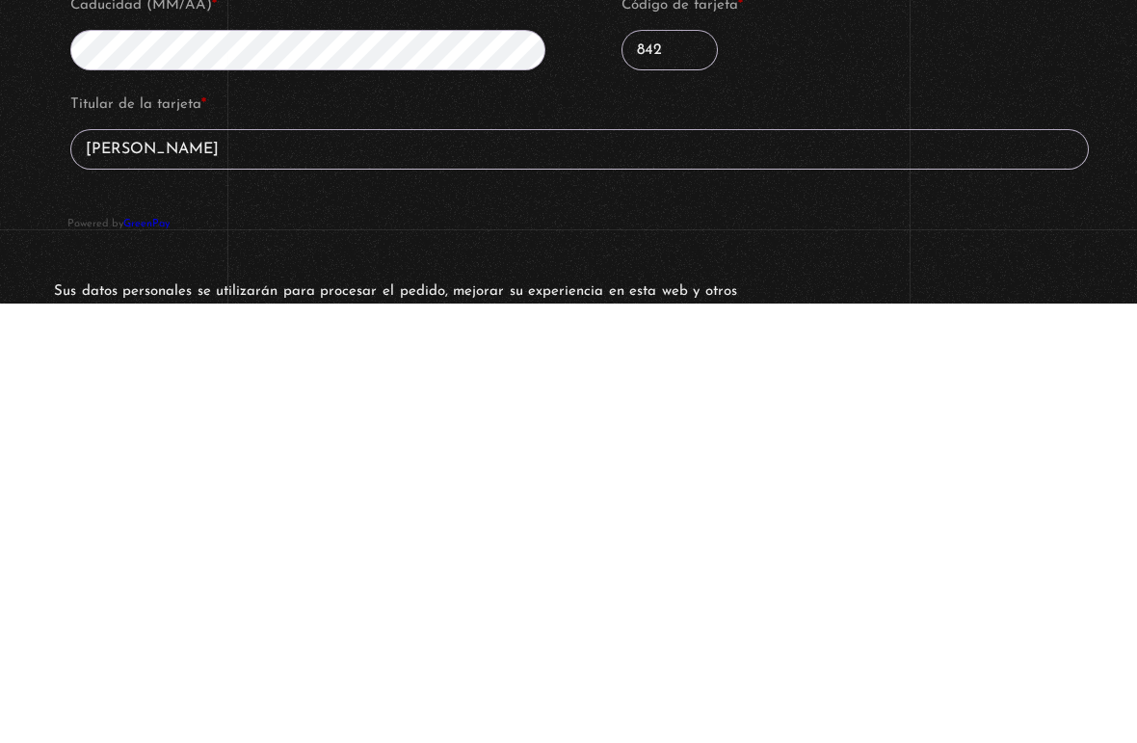
scroll to position [2401, 0]
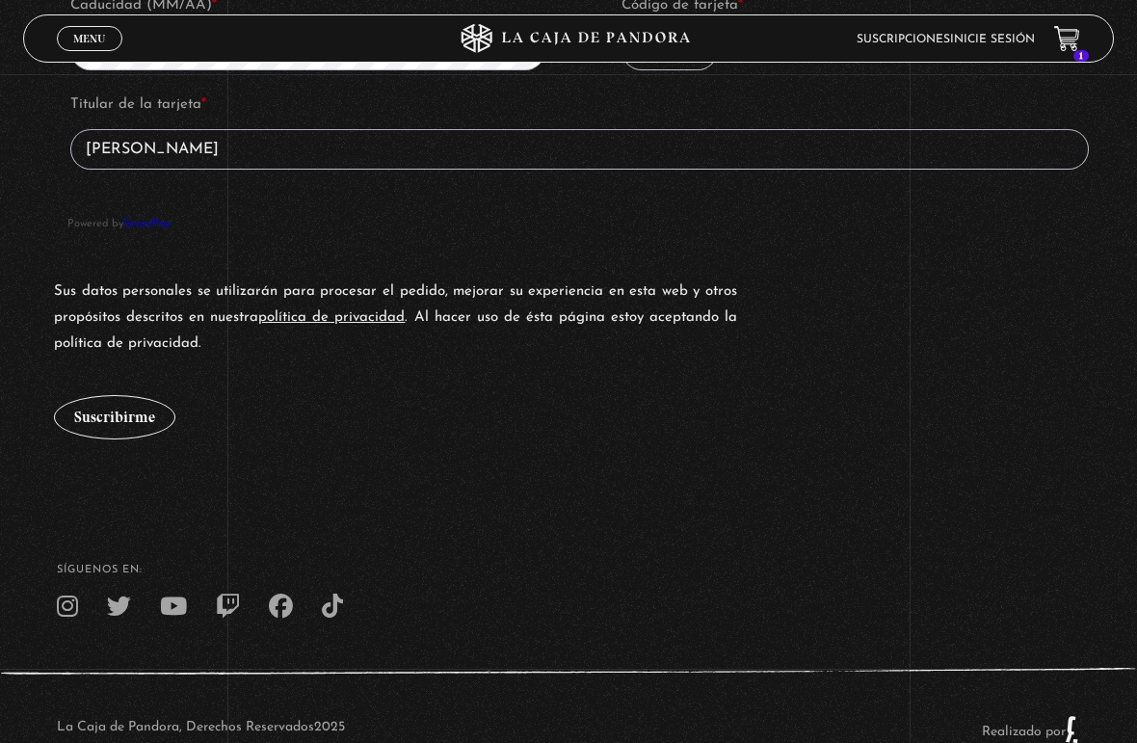
type input "Karine Sánchez Astua"
click at [110, 434] on button "Suscribirme" at bounding box center [114, 417] width 121 height 44
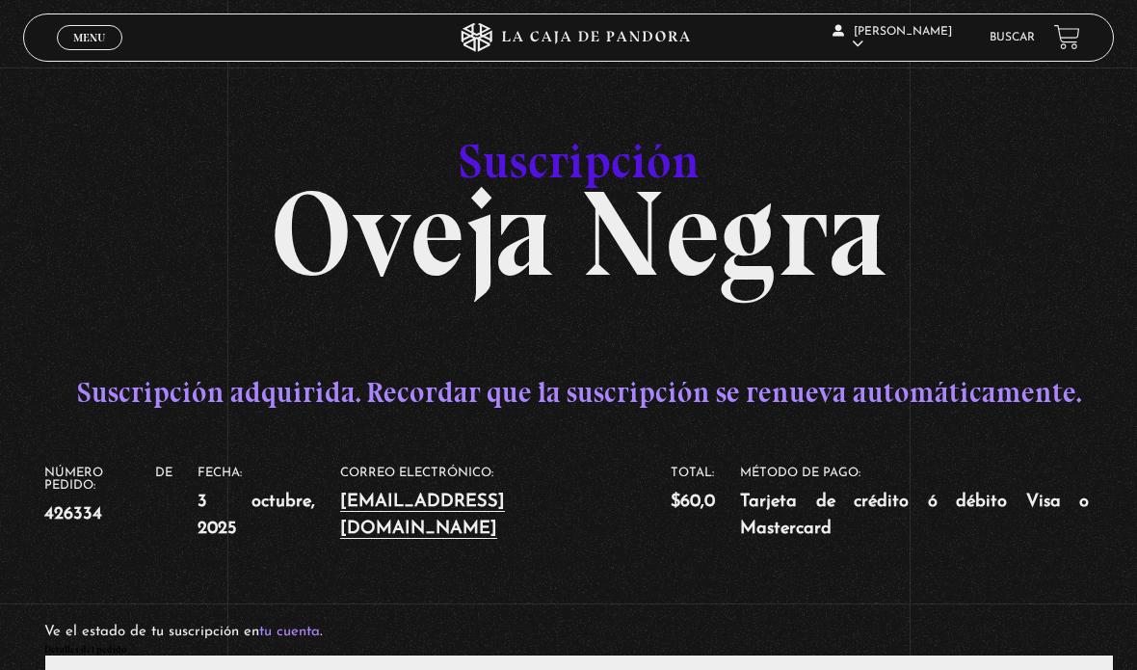
click at [865, 135] on link "Pandora" at bounding box center [901, 111] width 142 height 50
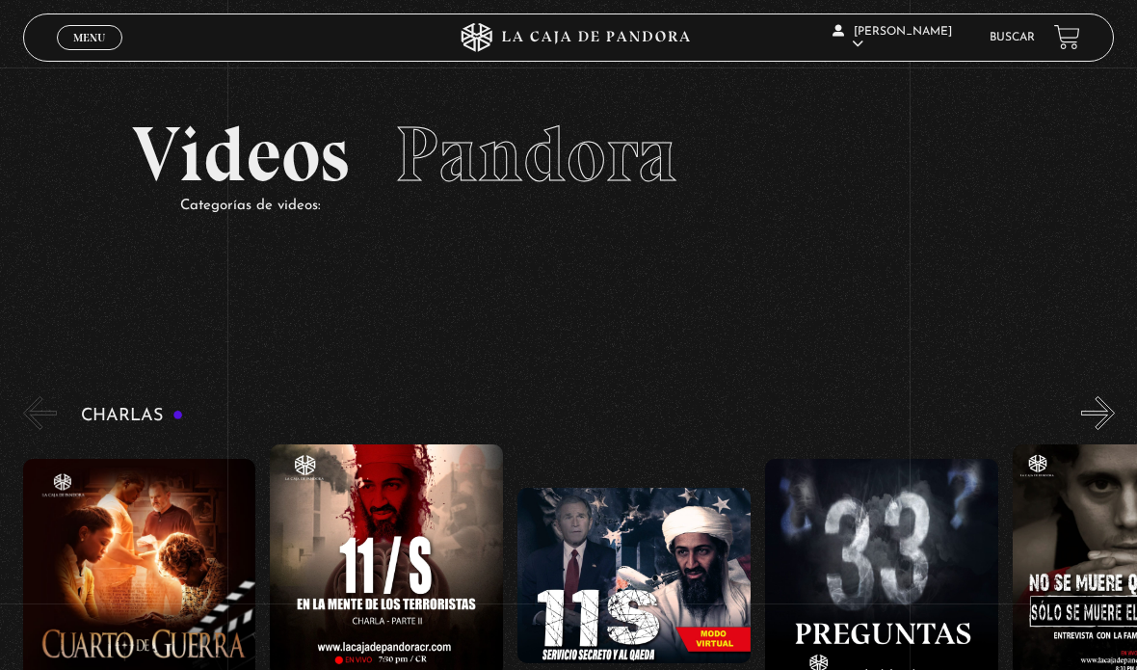
click at [858, 87] on link "En vivos" at bounding box center [901, 62] width 142 height 50
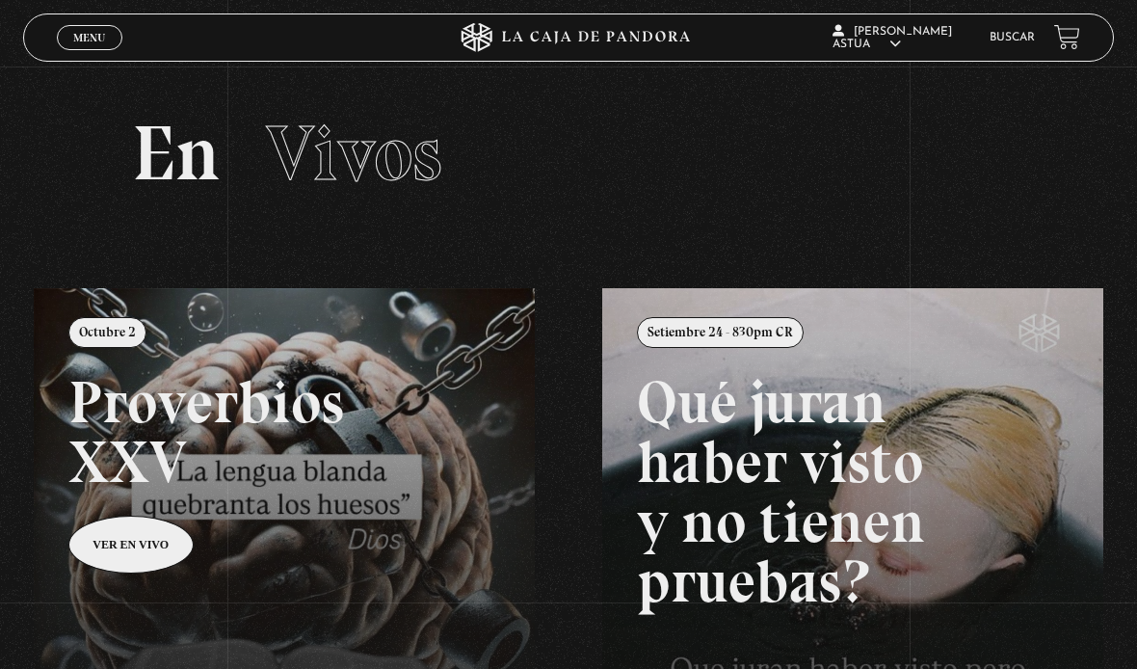
click at [867, 125] on link "Pandora" at bounding box center [901, 111] width 142 height 50
click at [287, 159] on span "Vivos" at bounding box center [354, 153] width 176 height 93
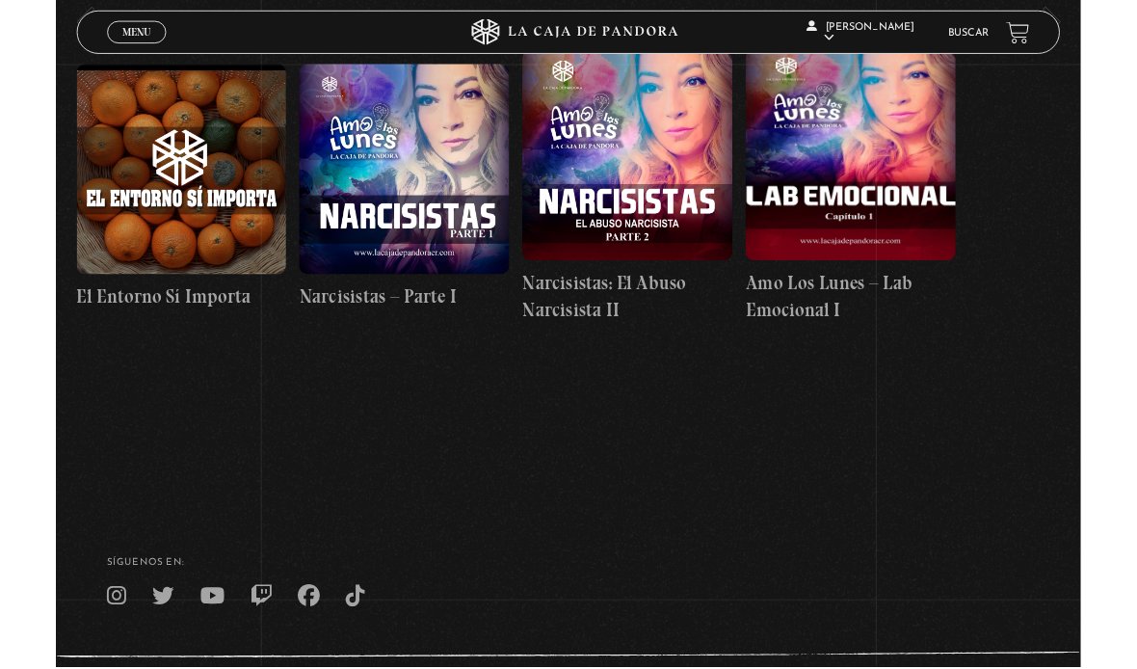
scroll to position [0, 4457]
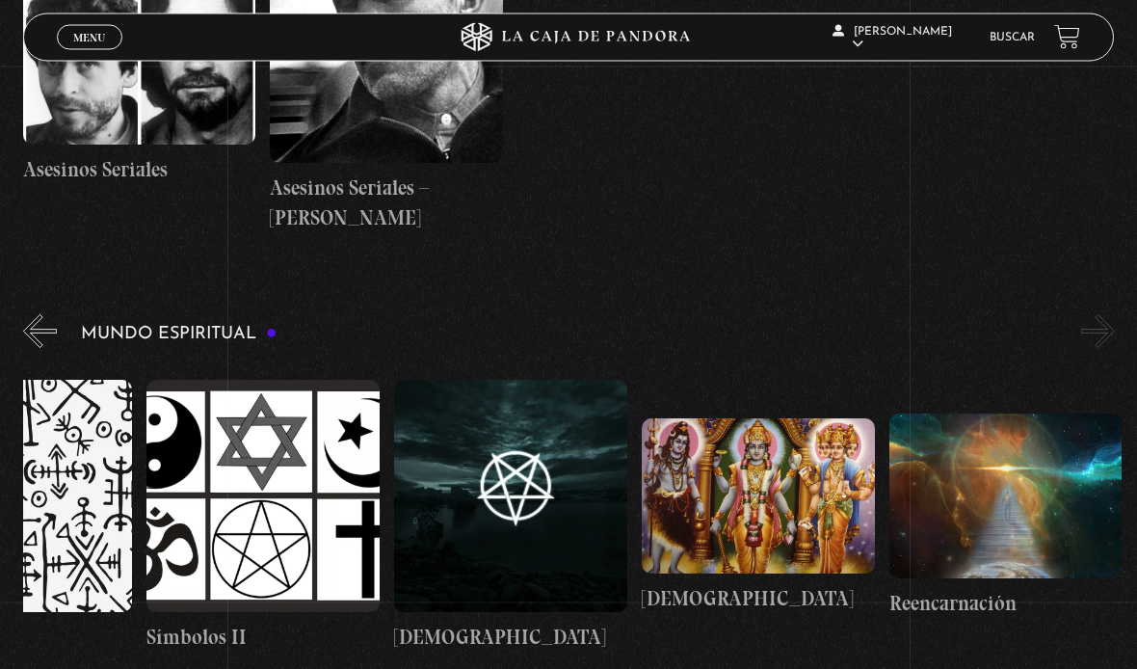
click at [1102, 315] on button "»" at bounding box center [1098, 332] width 34 height 34
click at [1101, 315] on button "»" at bounding box center [1098, 332] width 34 height 34
click at [1100, 315] on button "»" at bounding box center [1098, 332] width 34 height 34
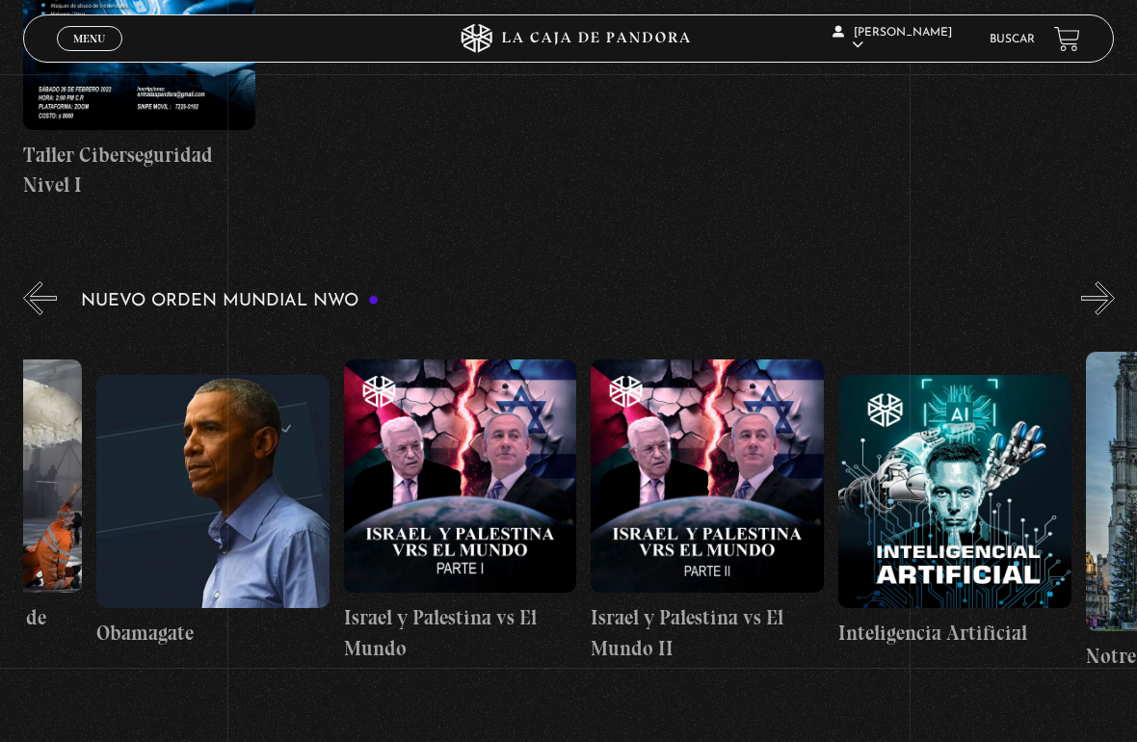
scroll to position [0, 18001]
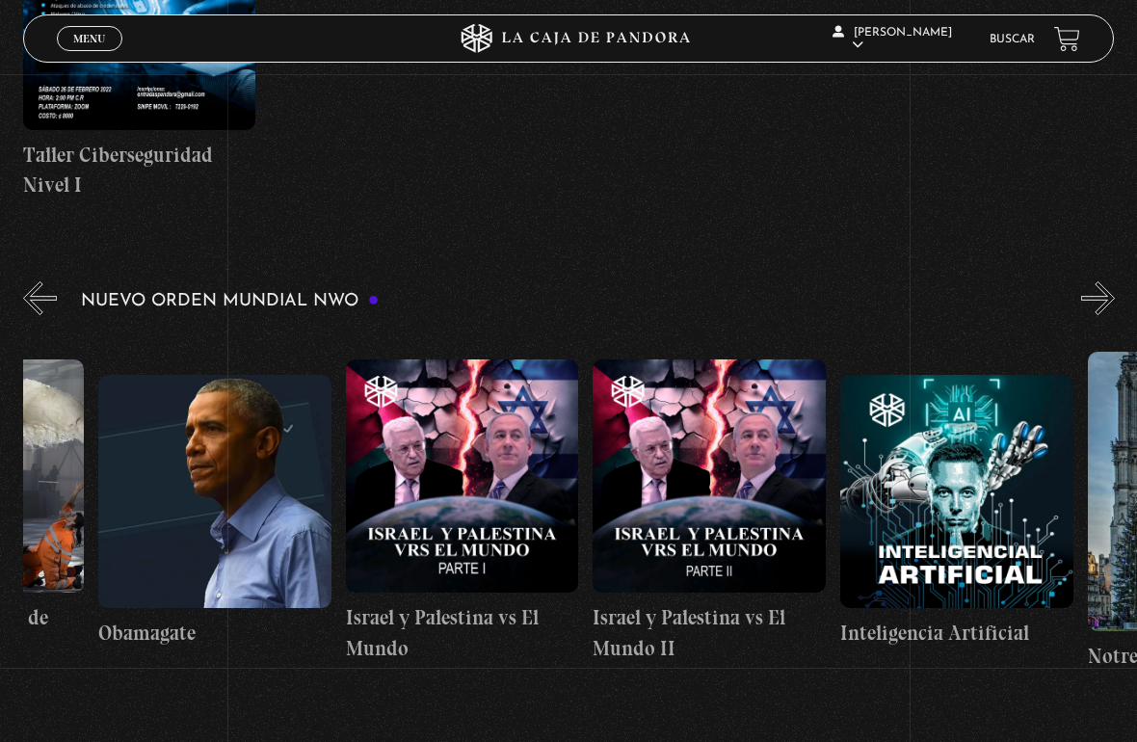
click at [411, 531] on figure at bounding box center [462, 476] width 233 height 233
